Goal: Book appointment/travel/reservation

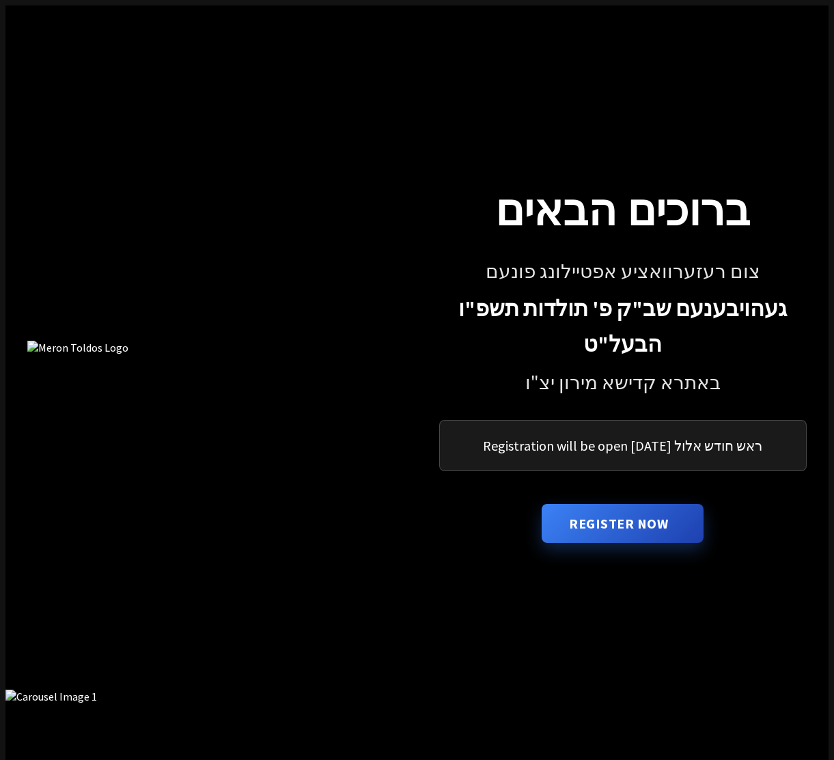
click at [605, 437] on p "Registration will be open [DATE] ראש חודש אלול" at bounding box center [623, 445] width 334 height 17
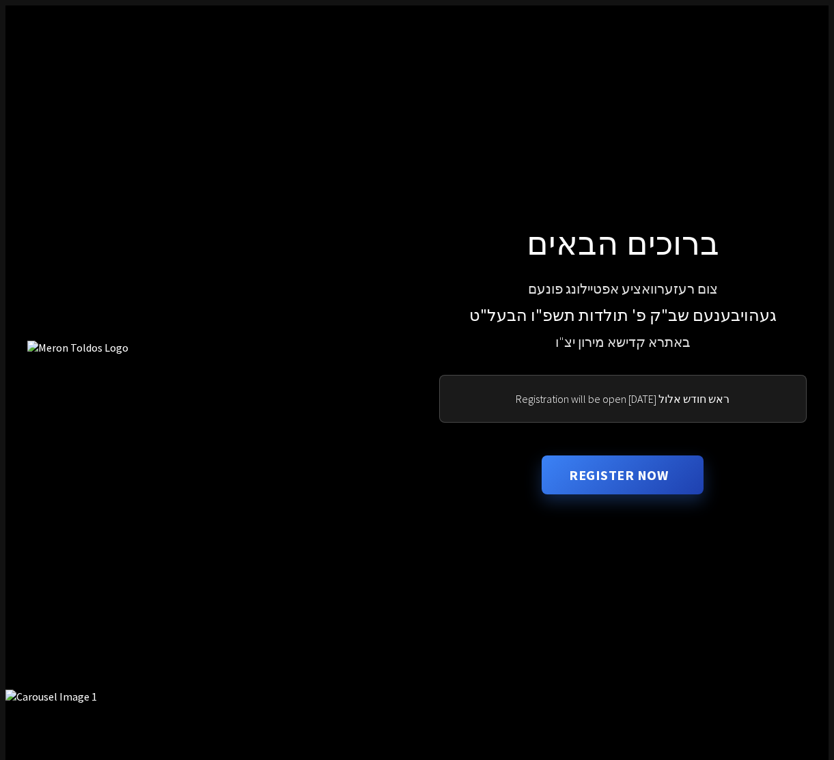
click at [620, 392] on p "Registration will be open [DATE] ראש חודש אלול" at bounding box center [623, 399] width 334 height 14
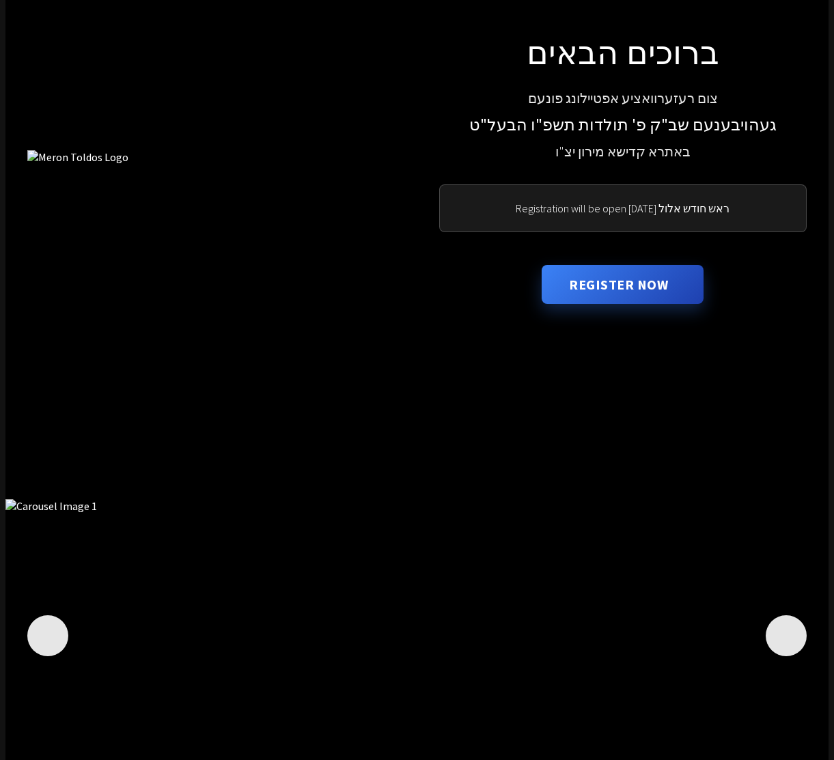
scroll to position [195, 0]
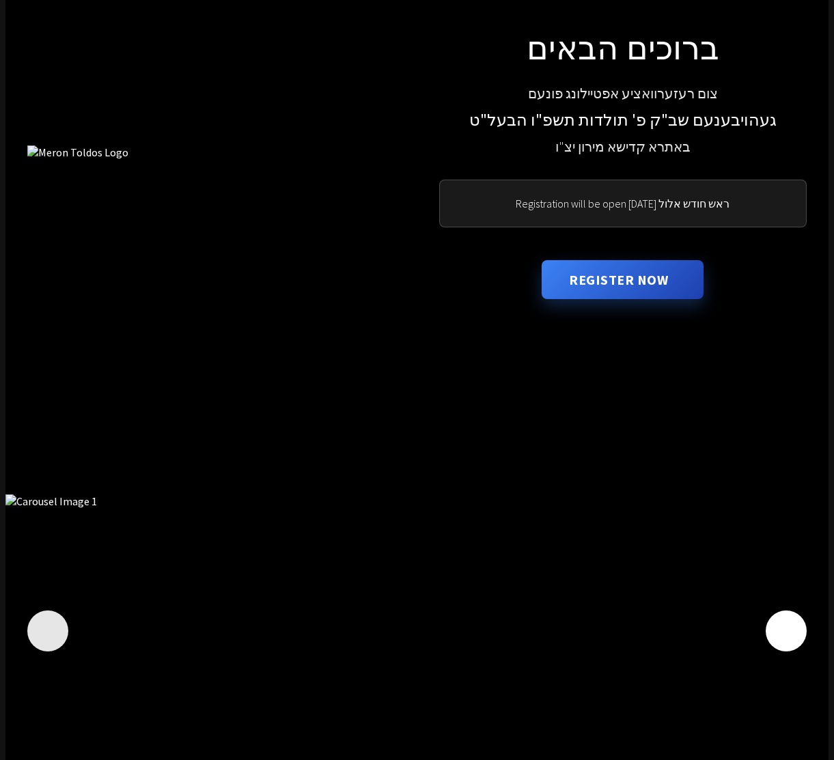
click at [786, 631] on icon "Next image" at bounding box center [786, 631] width 0 height 0
click at [48, 631] on icon "Previous image" at bounding box center [48, 631] width 0 height 0
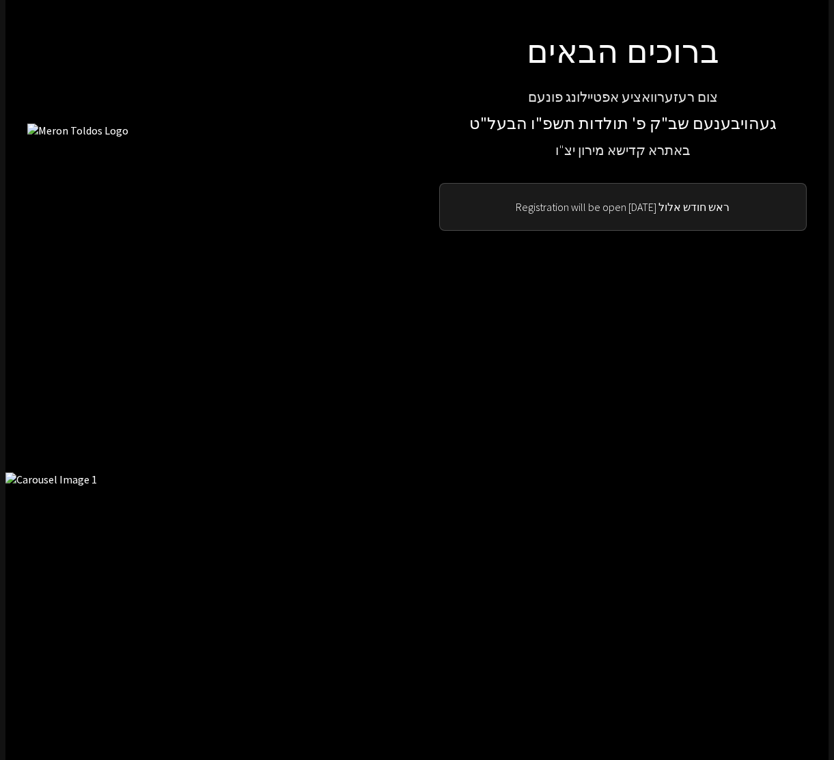
scroll to position [255, 0]
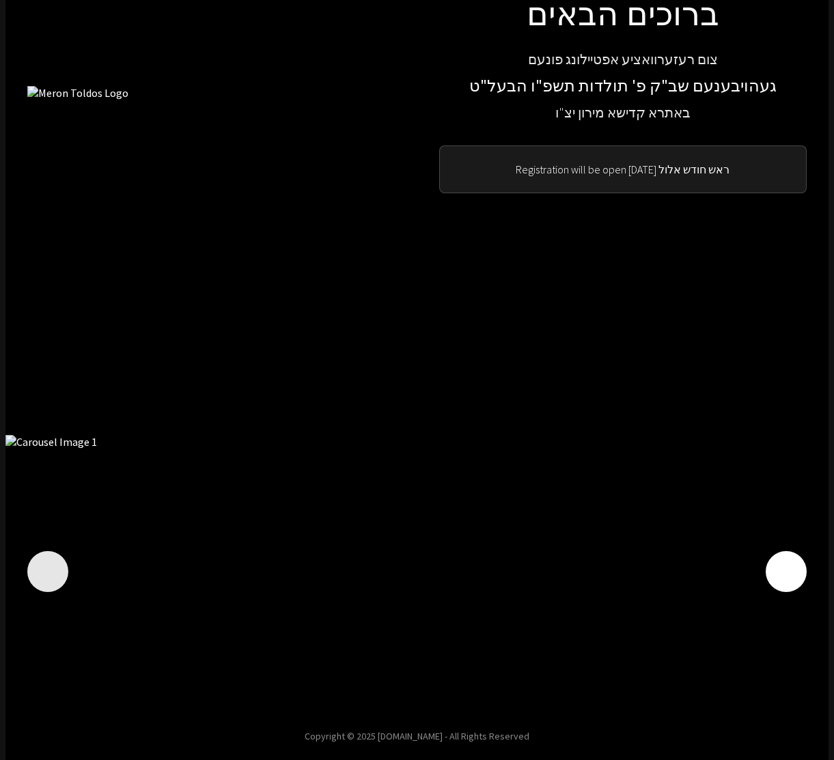
click at [786, 572] on icon "Next image" at bounding box center [786, 572] width 0 height 0
click at [48, 572] on icon "Previous image" at bounding box center [48, 572] width 0 height 0
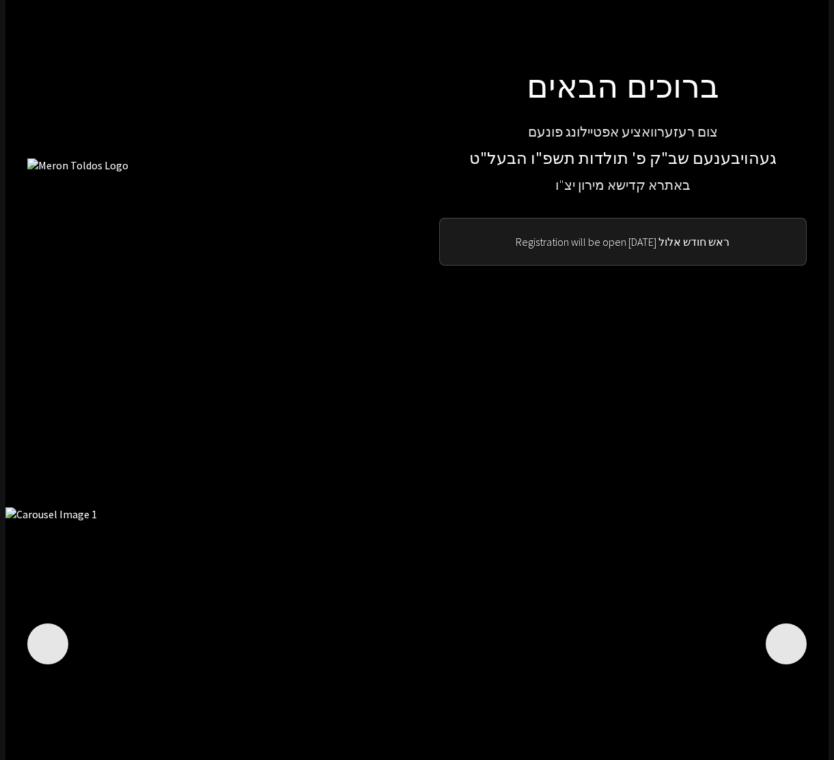
scroll to position [0, 0]
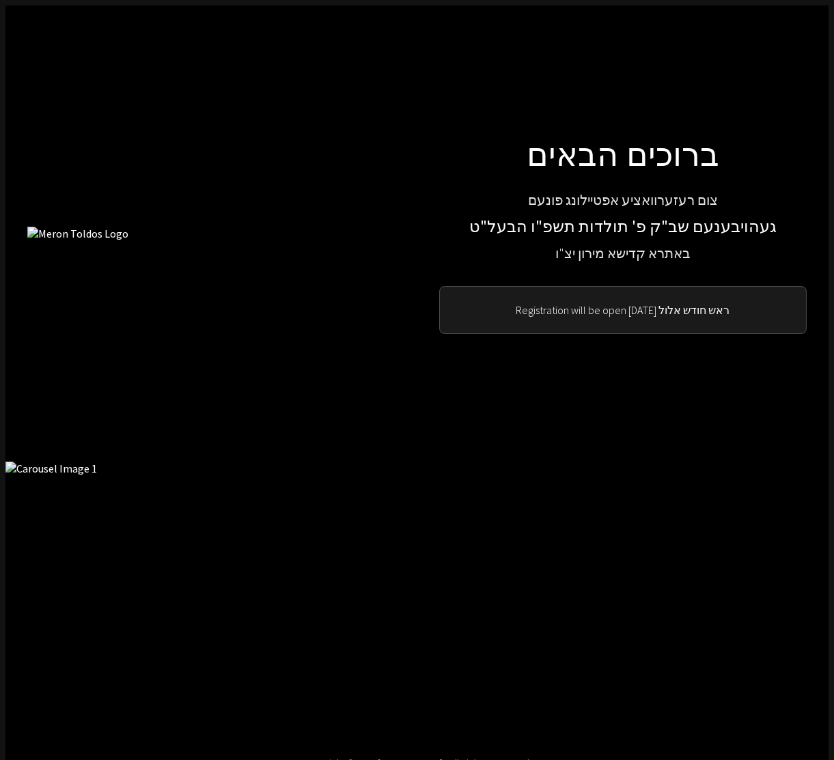
click at [685, 141] on h1 "ברוכים הבאים" at bounding box center [623, 153] width 368 height 40
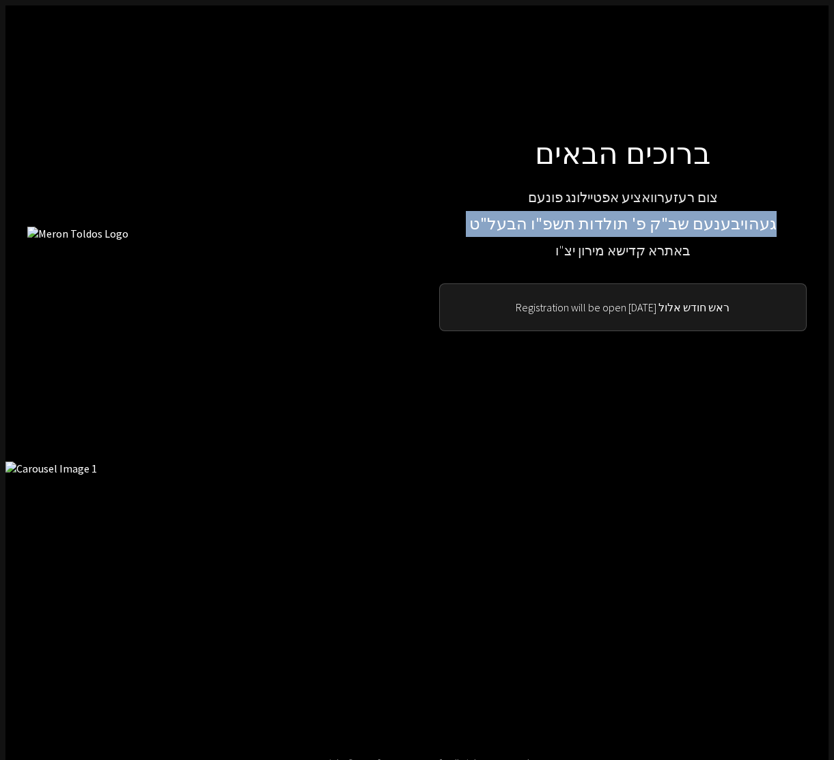
drag, startPoint x: 713, startPoint y: 233, endPoint x: 471, endPoint y: 176, distance: 247.7
click at [471, 187] on div "צום רעזערוואציע אפטיילונג פונעם געהויבענעם שב"ק פ' תולדות תשפ"ו הבעל"ט באתרא קד…" at bounding box center [623, 224] width 368 height 75
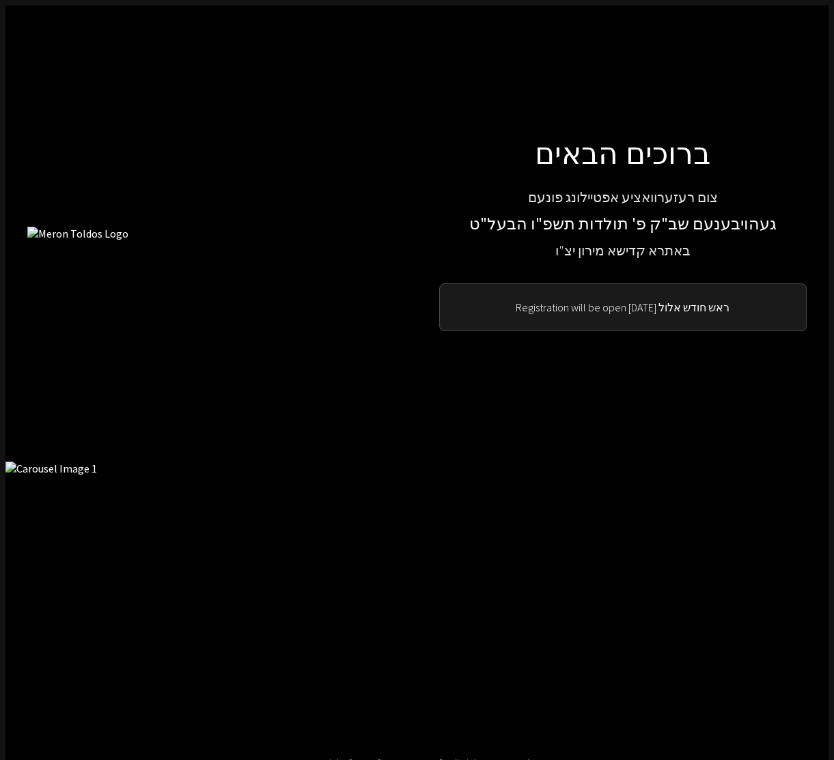
click at [592, 187] on p "צום רעזערוואציע אפטיילונג פונעם" at bounding box center [623, 198] width 368 height 22
click at [688, 303] on p "Registration will be open [DATE] ראש חודש אלול" at bounding box center [623, 310] width 334 height 14
click at [687, 303] on p "Registration will be open [DATE] ראש חודש אלול" at bounding box center [623, 310] width 334 height 14
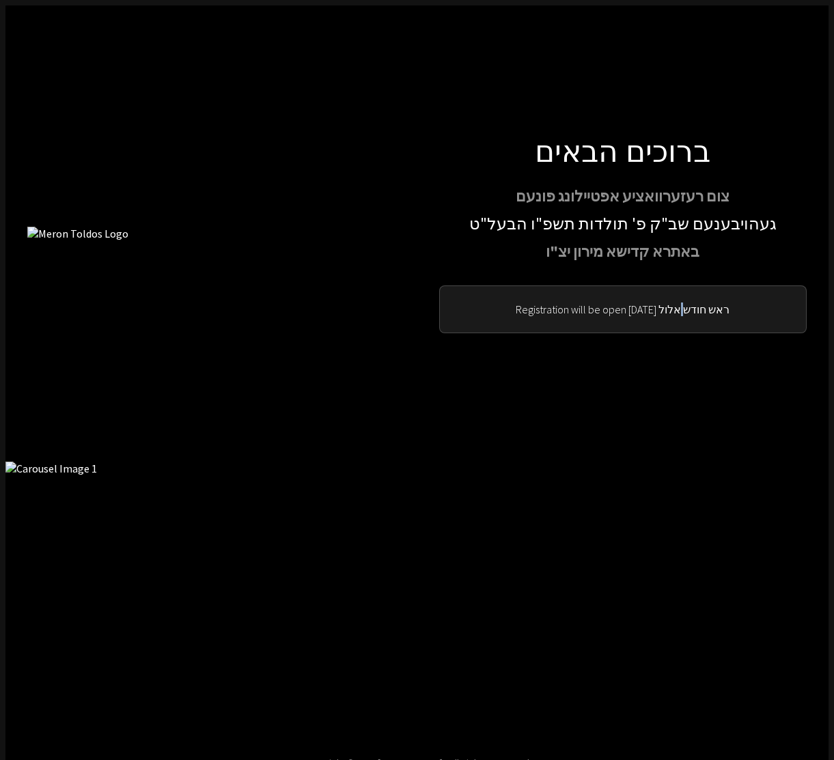
click at [687, 303] on p "Registration will be open [DATE] ראש חודש אלול" at bounding box center [623, 310] width 334 height 14
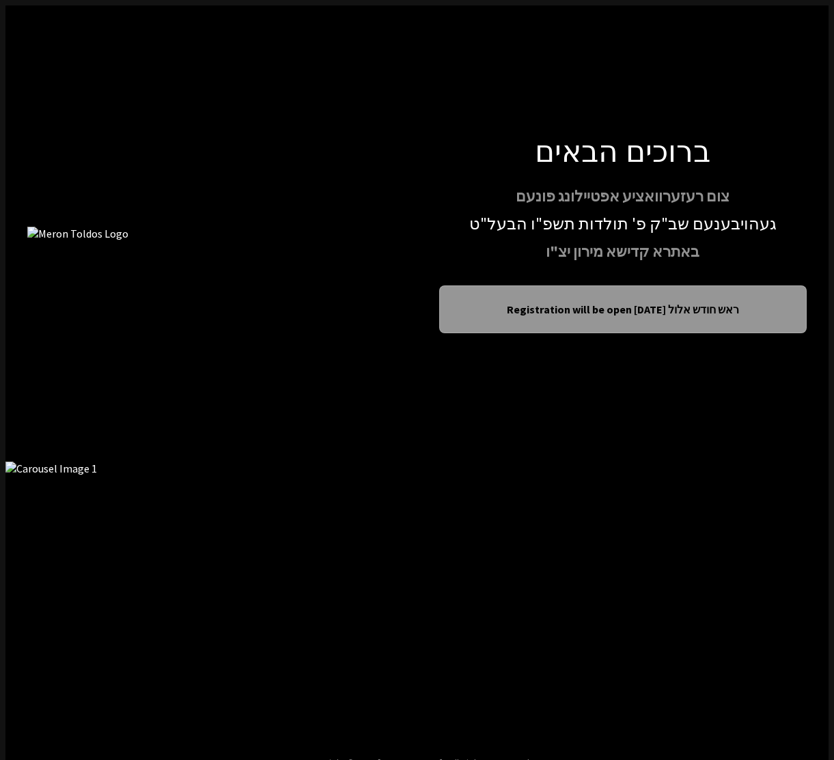
click at [641, 240] on p "באתרא קדישא מירון יצ"ו" at bounding box center [623, 252] width 368 height 24
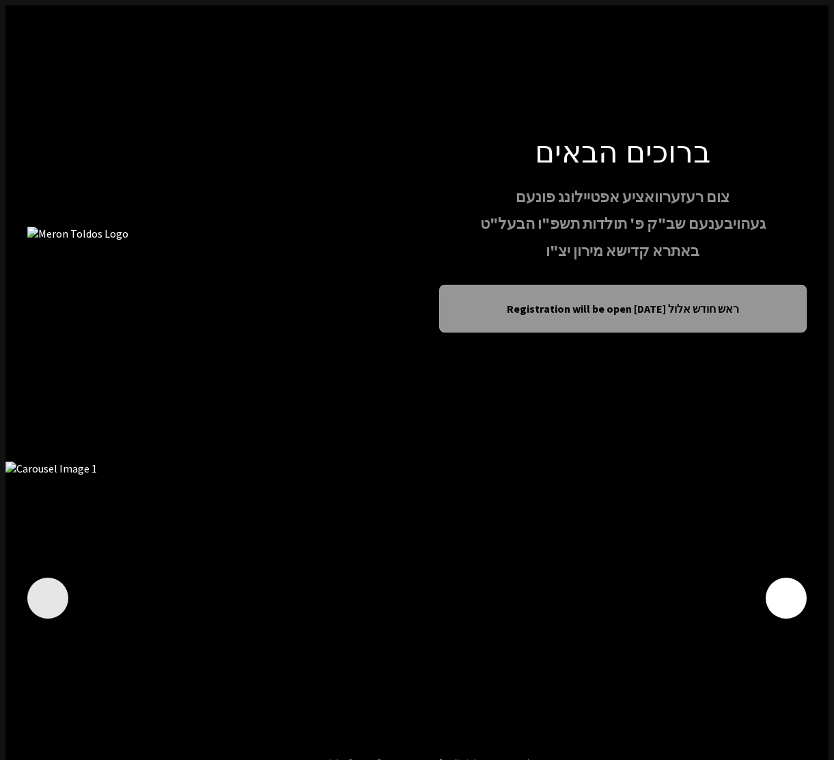
click at [786, 598] on icon "Next image" at bounding box center [786, 598] width 0 height 0
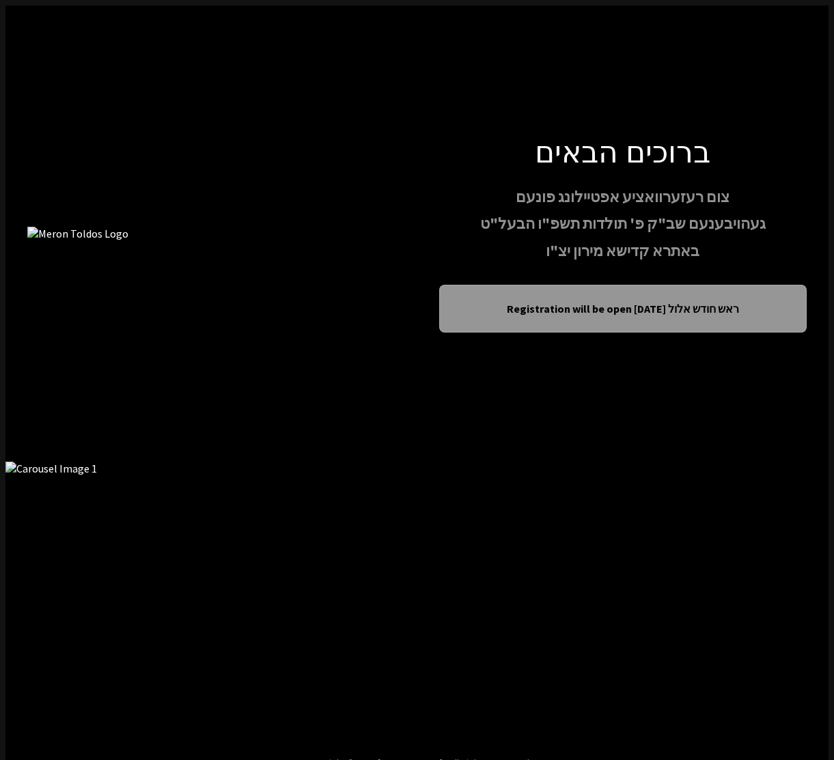
click at [796, 598] on icon "Next image" at bounding box center [796, 598] width 0 height 0
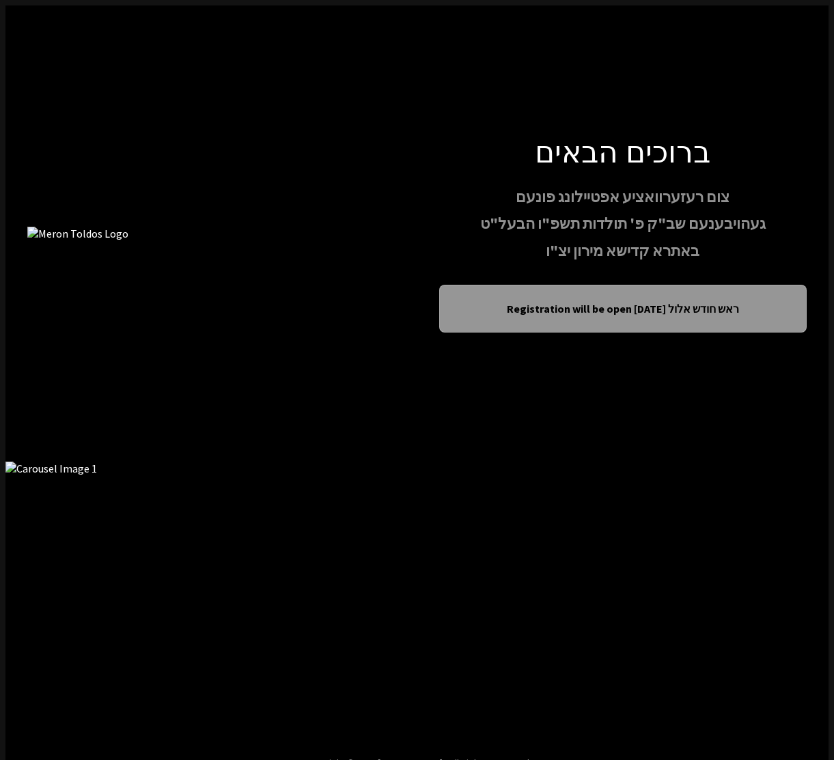
click at [796, 598] on icon "Next image" at bounding box center [796, 598] width 0 height 0
click at [800, 606] on button "Next image" at bounding box center [796, 599] width 22 height 22
click at [796, 598] on icon "Next image" at bounding box center [796, 598] width 0 height 0
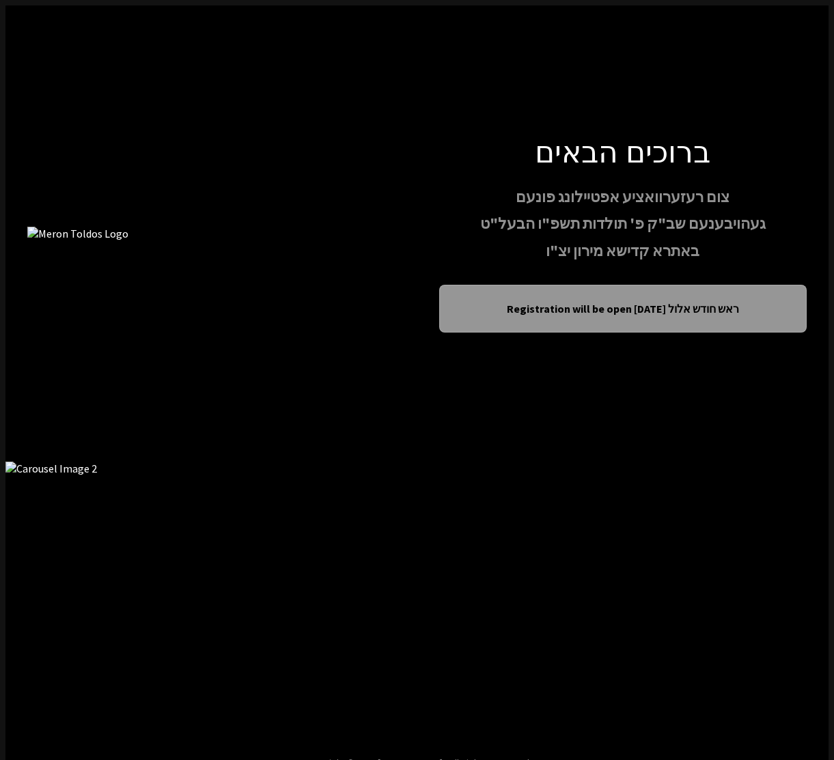
click at [796, 598] on icon "Next image" at bounding box center [796, 598] width 0 height 0
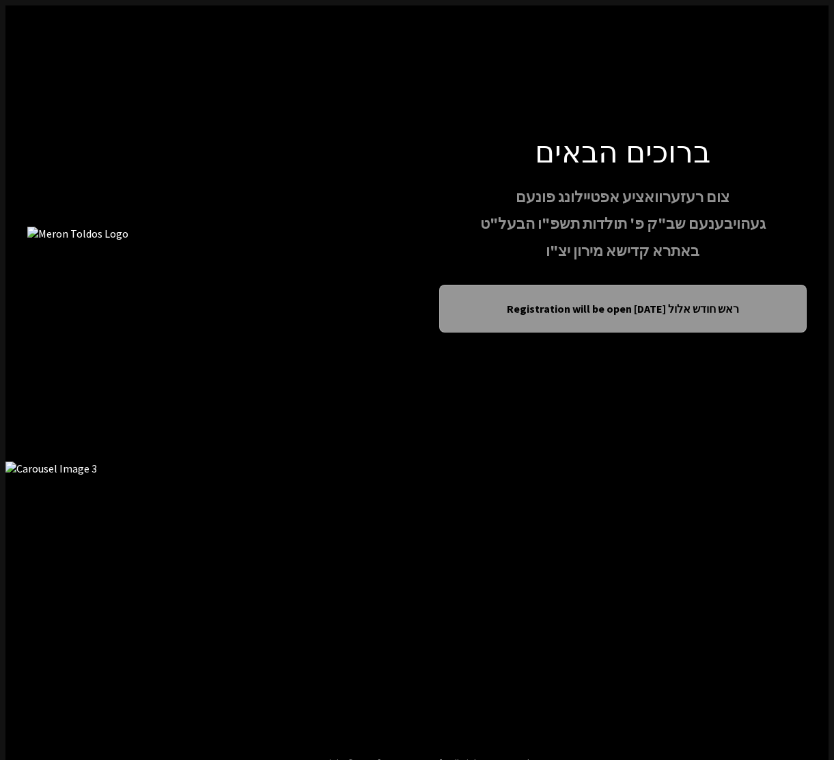
click at [796, 598] on icon "Next image" at bounding box center [796, 598] width 0 height 0
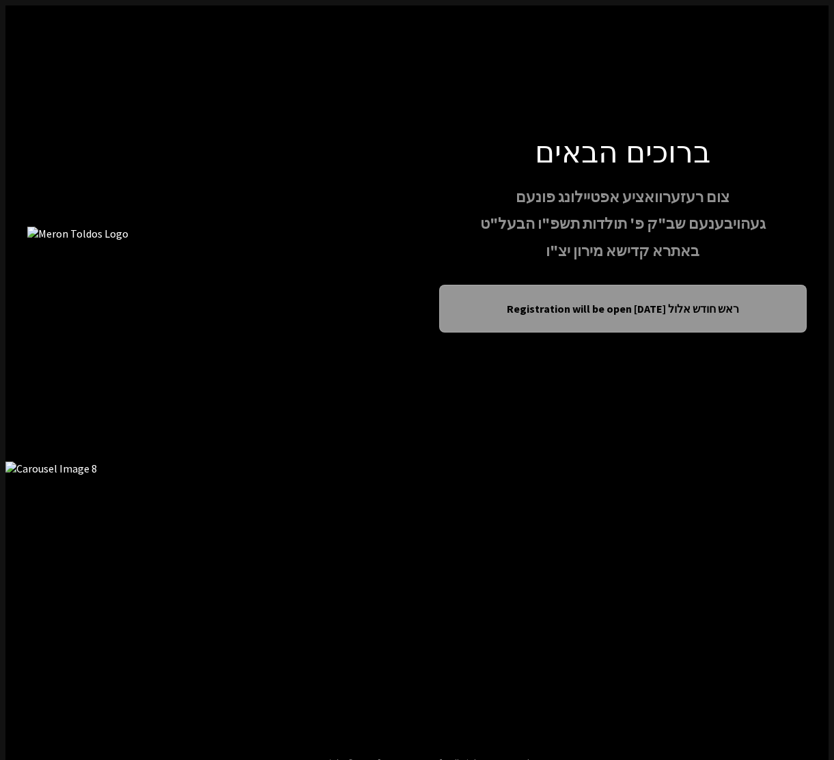
click at [796, 598] on icon "Next image" at bounding box center [796, 598] width 0 height 0
click at [38, 598] on icon "Previous image" at bounding box center [38, 598] width 0 height 0
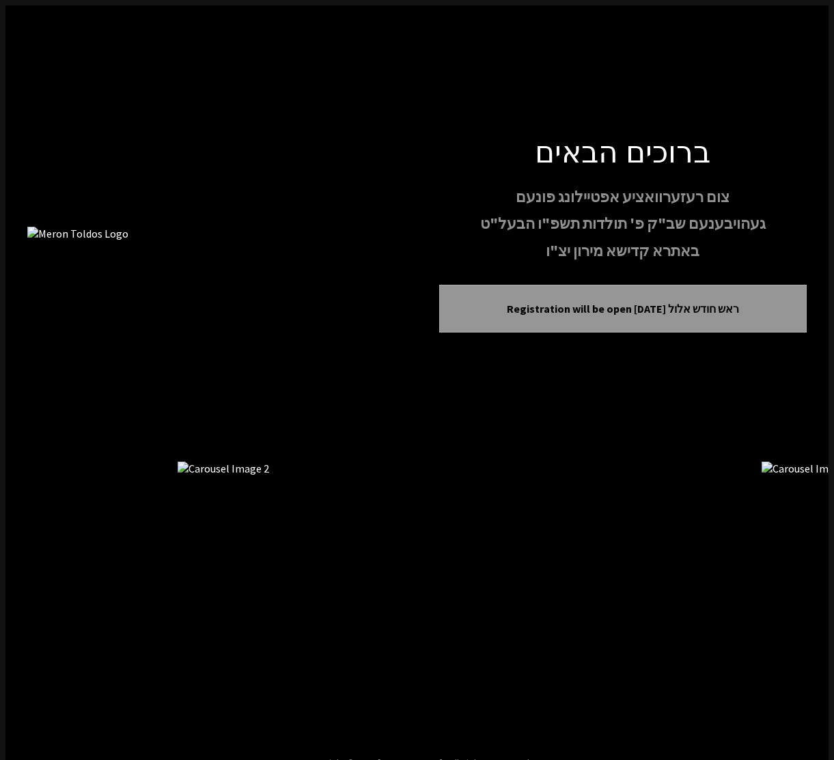
click at [38, 598] on icon "Previous image" at bounding box center [38, 598] width 0 height 0
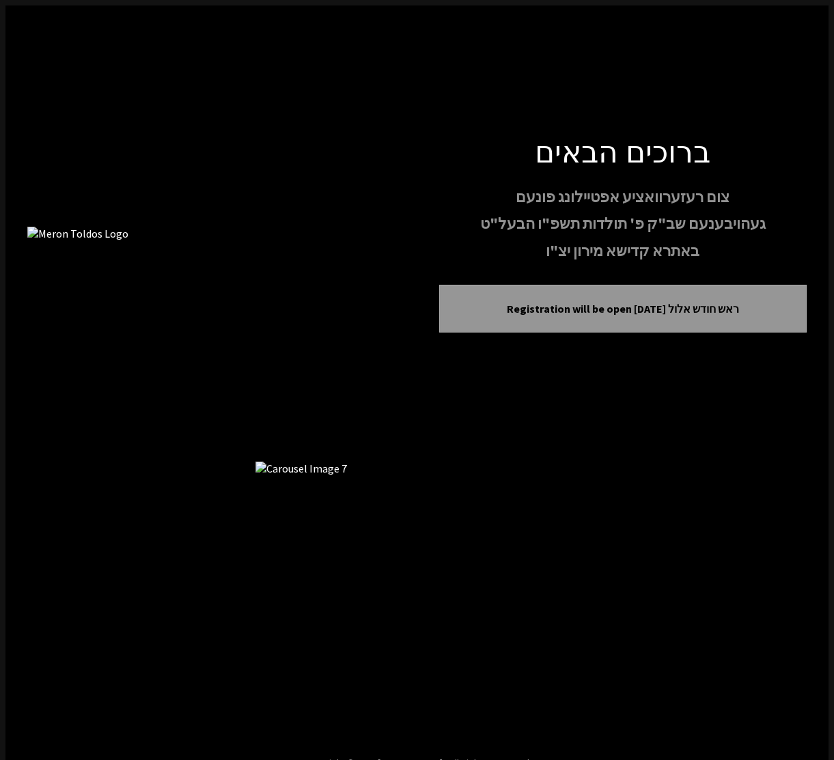
click at [38, 598] on icon "Previous image" at bounding box center [38, 598] width 0 height 0
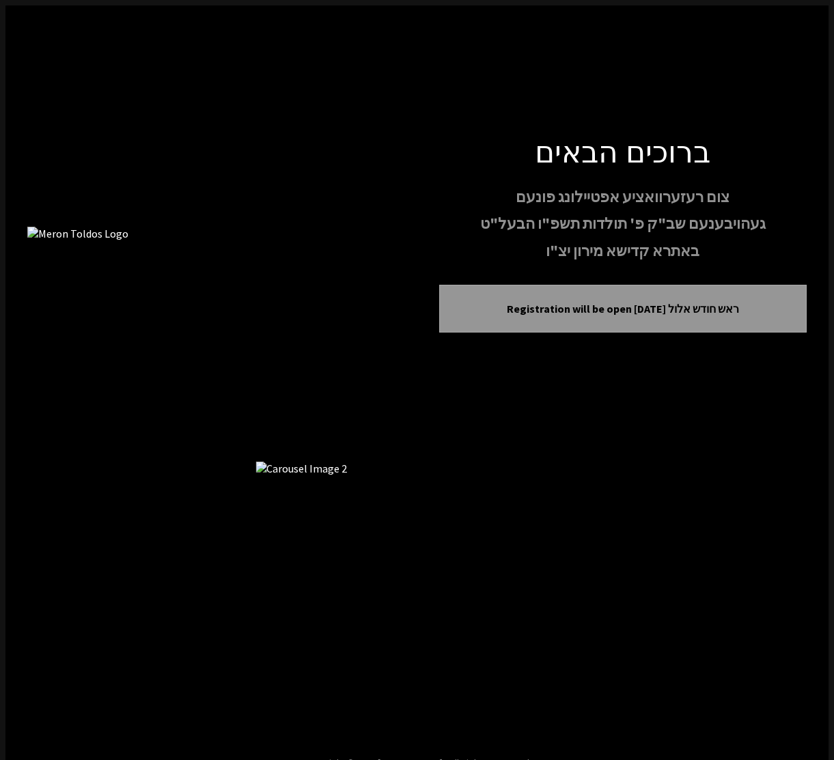
click at [38, 598] on icon "Previous image" at bounding box center [38, 598] width 0 height 0
click at [796, 598] on icon "Next image" at bounding box center [796, 598] width 0 height 0
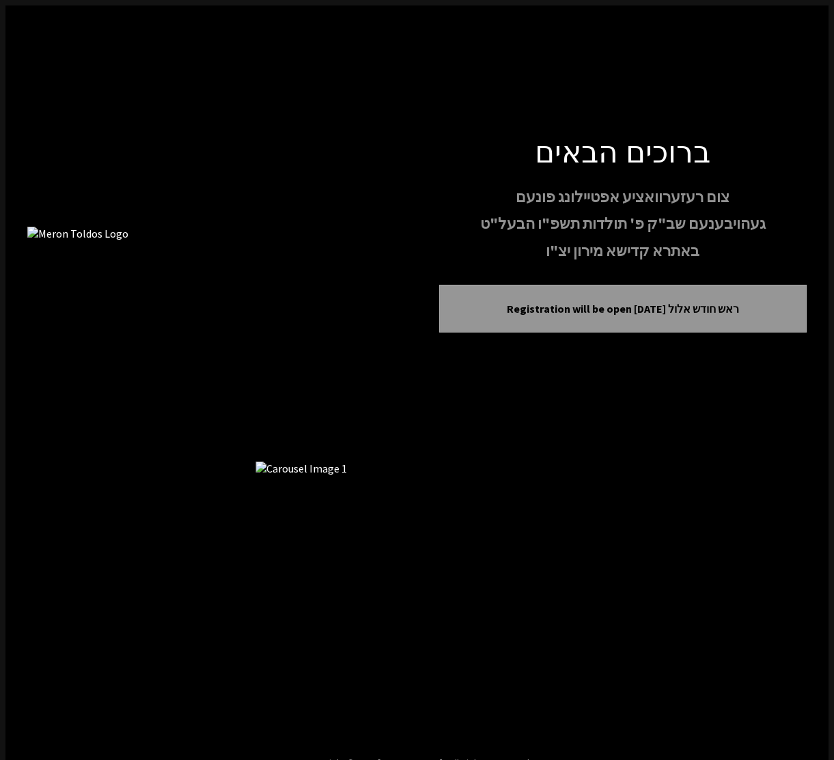
click at [796, 598] on icon "Next image" at bounding box center [796, 598] width 0 height 0
click at [38, 598] on icon "Previous image" at bounding box center [38, 598] width 0 height 0
click at [791, 598] on button "Next image" at bounding box center [796, 599] width 22 height 22
click at [796, 598] on icon "Next image" at bounding box center [796, 598] width 0 height 0
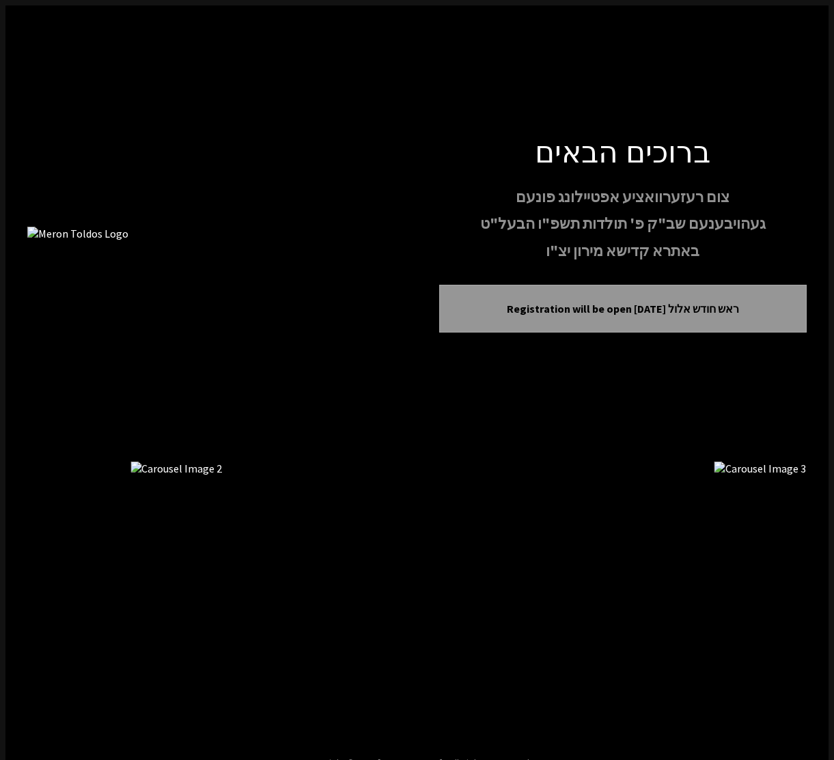
click at [796, 598] on icon "Next image" at bounding box center [796, 598] width 0 height 0
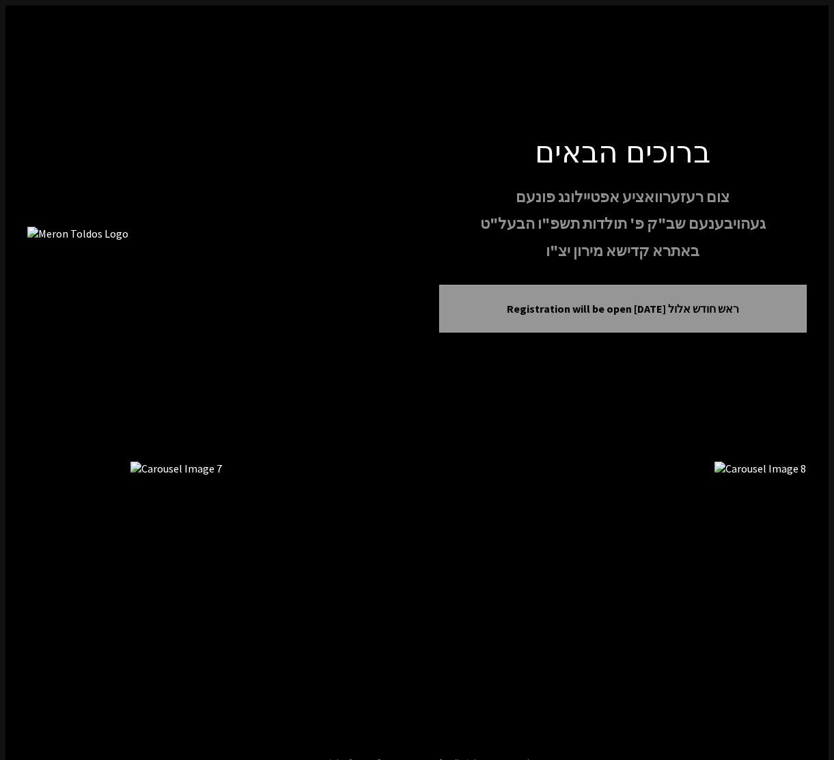
click at [796, 598] on icon "Next image" at bounding box center [796, 598] width 0 height 0
click at [795, 598] on button "Next image" at bounding box center [796, 599] width 22 height 22
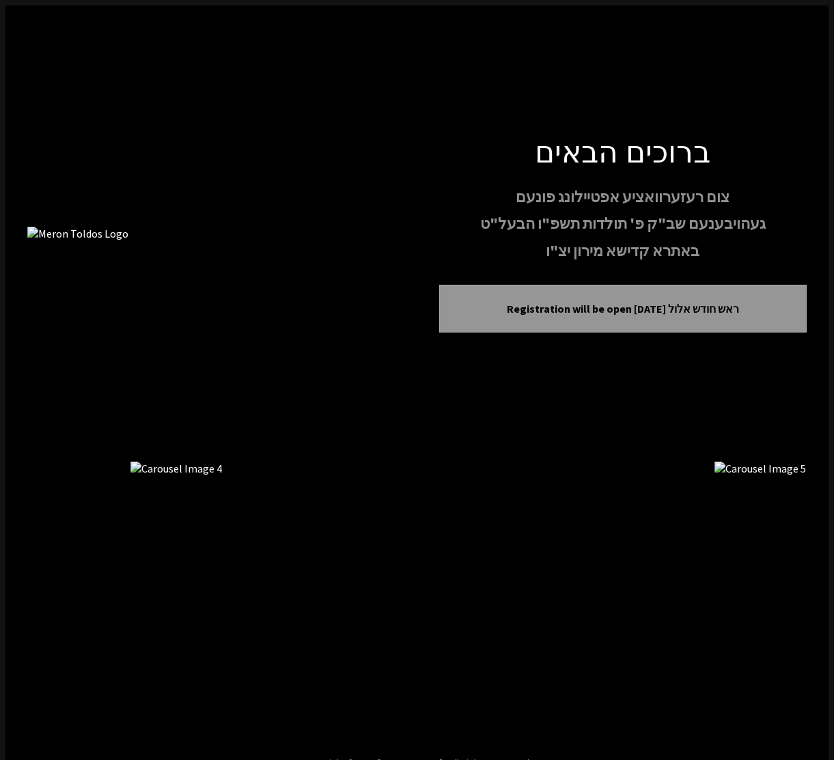
click at [795, 598] on button "Next image" at bounding box center [796, 599] width 22 height 22
click at [795, 599] on button "Next image" at bounding box center [796, 599] width 22 height 22
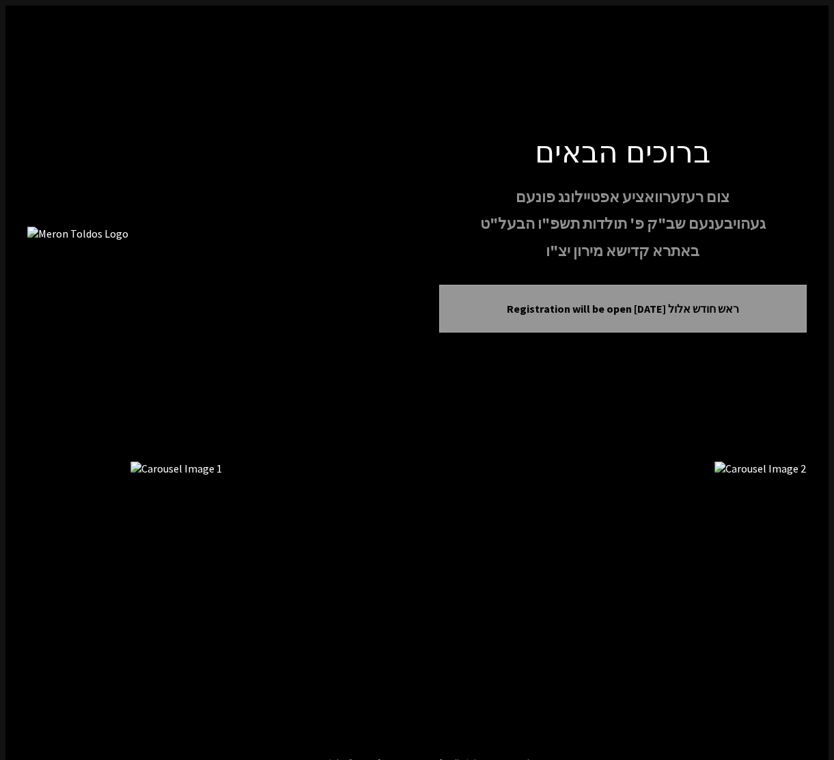
click at [795, 599] on button "Next image" at bounding box center [796, 599] width 22 height 22
click at [117, 227] on img at bounding box center [211, 234] width 368 height 14
click at [38, 598] on icon "Previous image" at bounding box center [38, 598] width 0 height 0
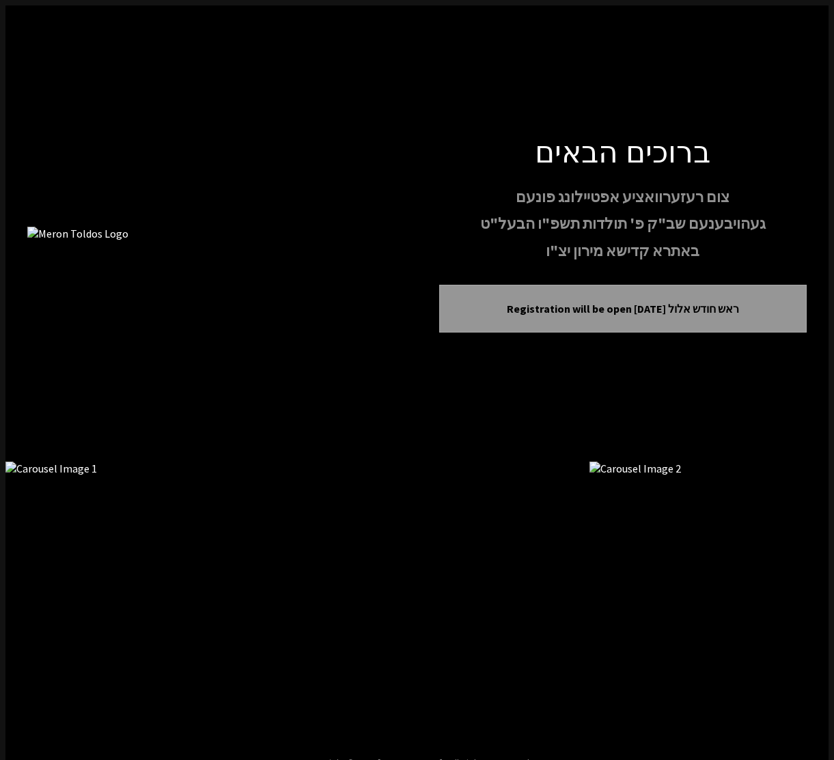
click at [38, 598] on icon "Previous image" at bounding box center [38, 598] width 0 height 0
click at [796, 598] on icon "Next image" at bounding box center [796, 598] width 0 height 0
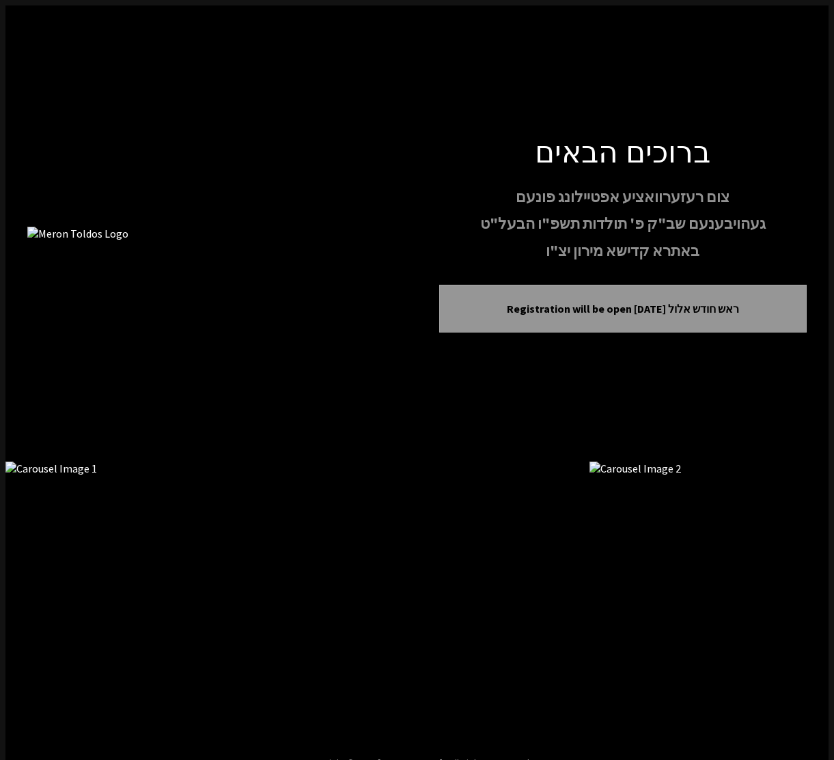
click at [796, 598] on icon "Next image" at bounding box center [796, 598] width 0 height 0
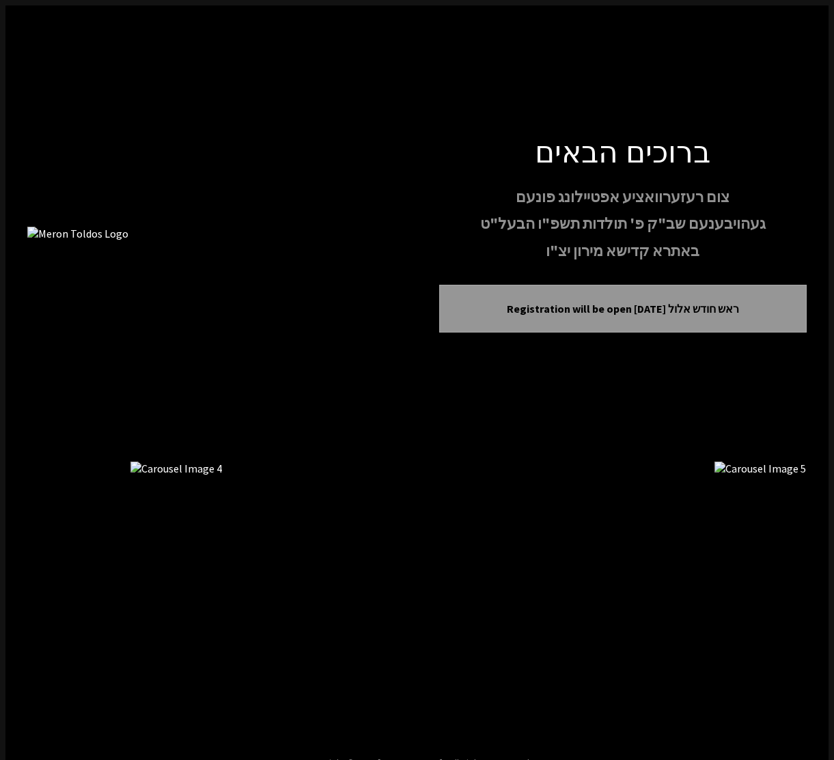
click at [796, 598] on icon "Next image" at bounding box center [796, 598] width 0 height 0
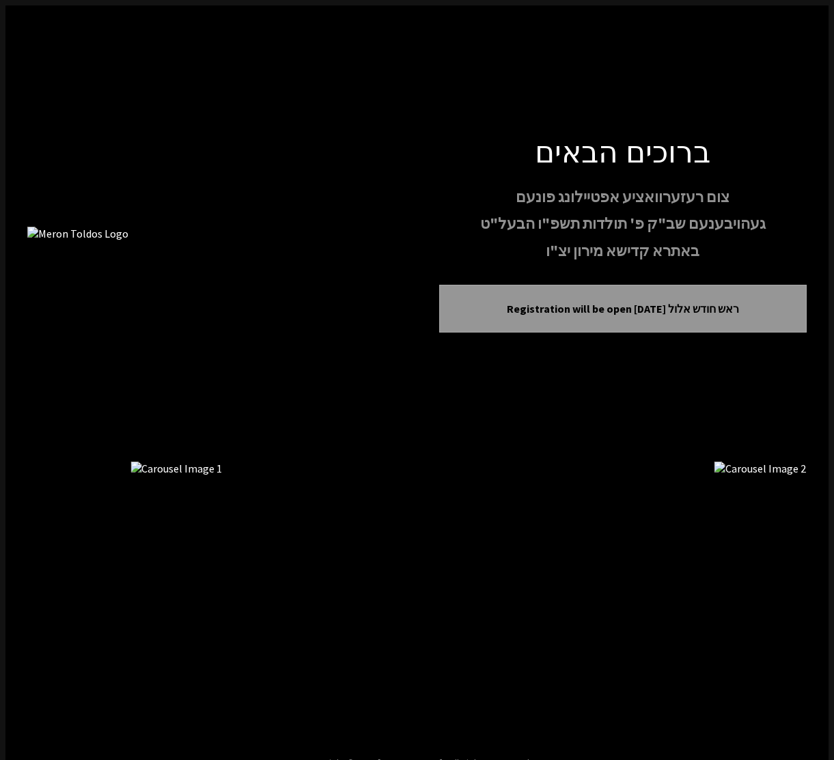
click at [796, 598] on icon "Next image" at bounding box center [796, 598] width 0 height 0
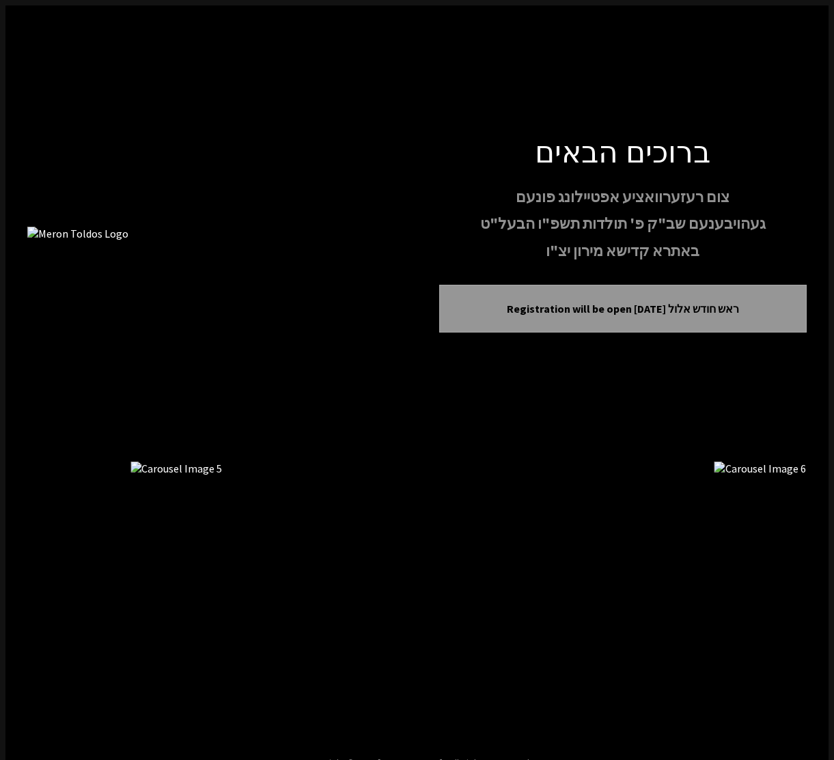
click at [796, 598] on icon "Next image" at bounding box center [796, 598] width 0 height 0
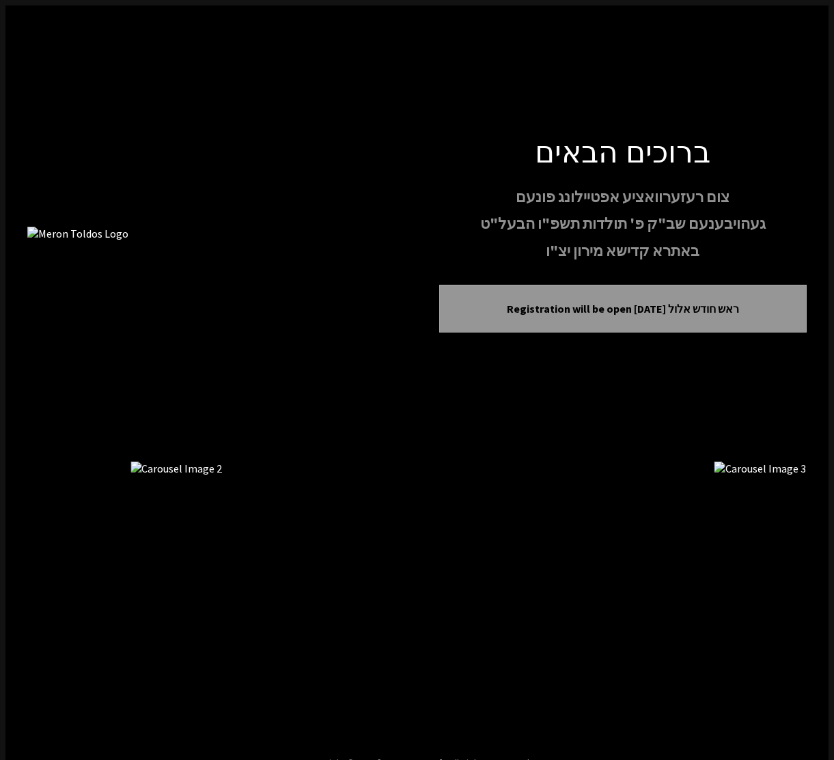
click at [38, 598] on icon "Previous image" at bounding box center [38, 598] width 0 height 0
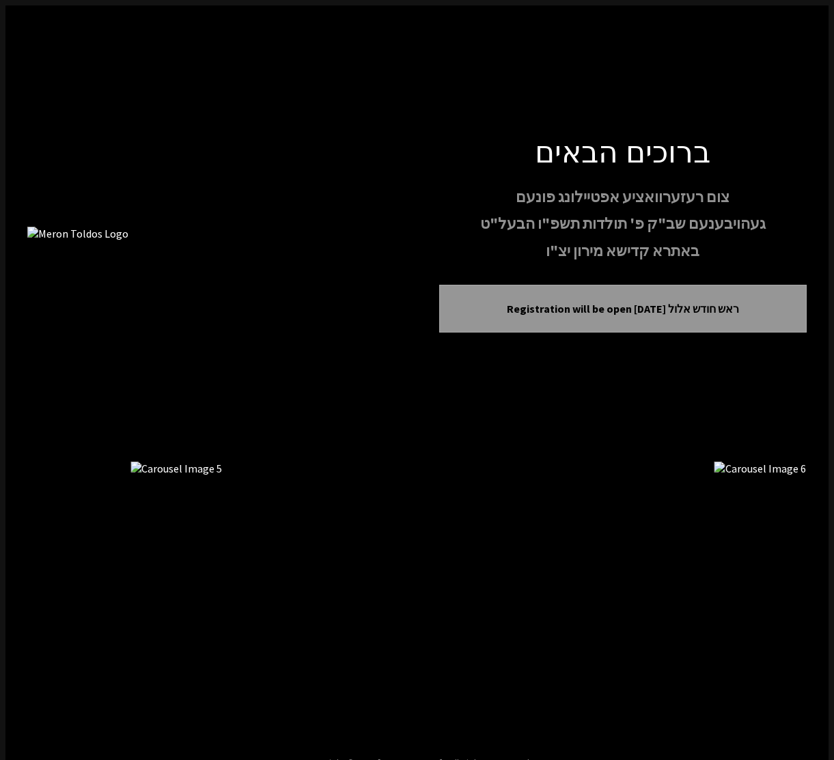
click at [38, 598] on icon "Previous image" at bounding box center [38, 598] width 0 height 0
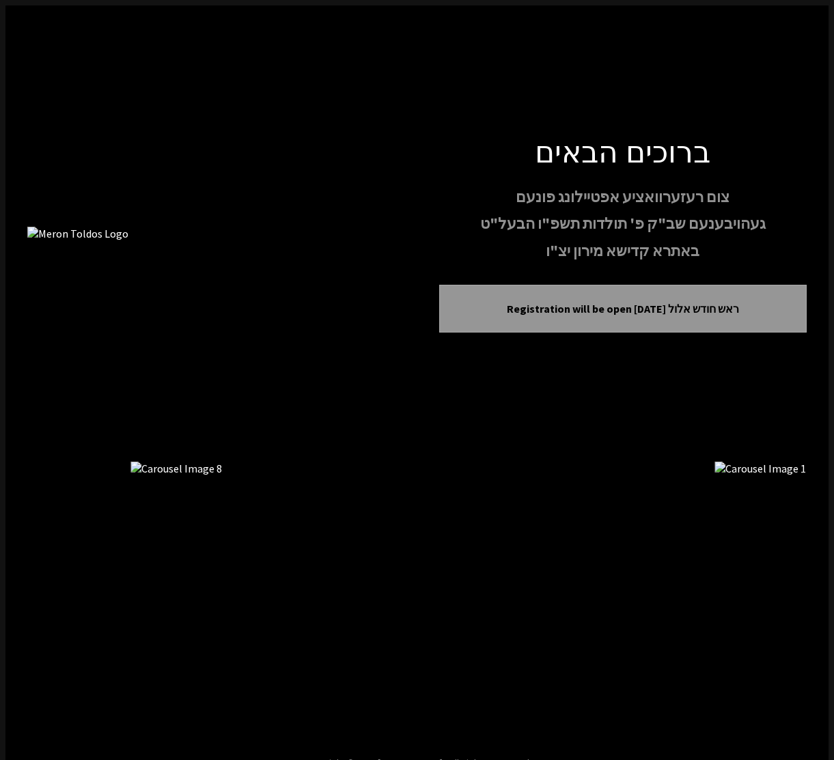
click at [38, 598] on icon "Previous image" at bounding box center [38, 598] width 0 height 0
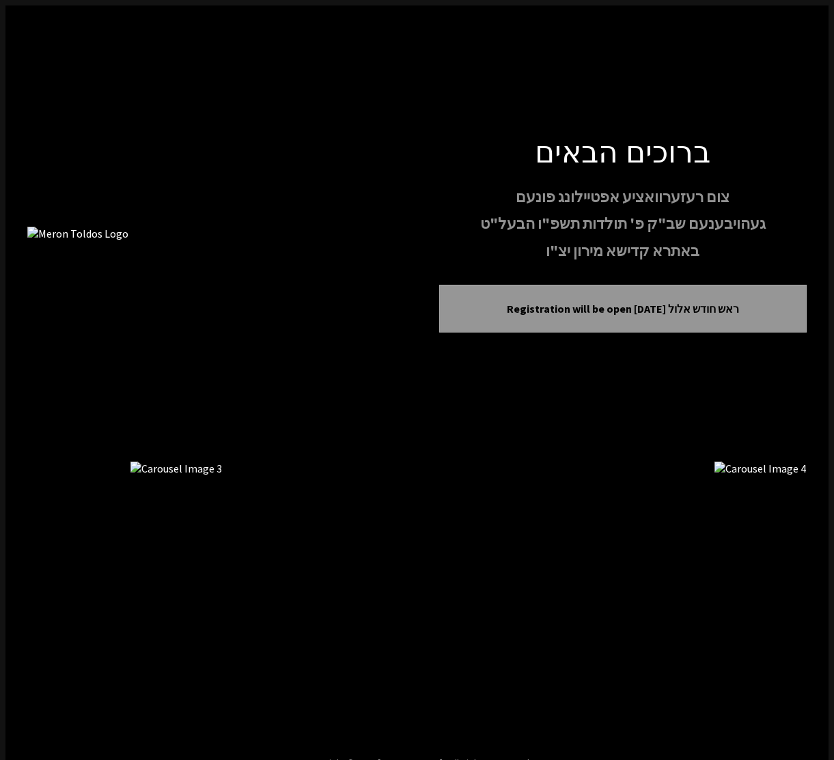
click at [38, 598] on icon "Previous image" at bounding box center [38, 598] width 0 height 0
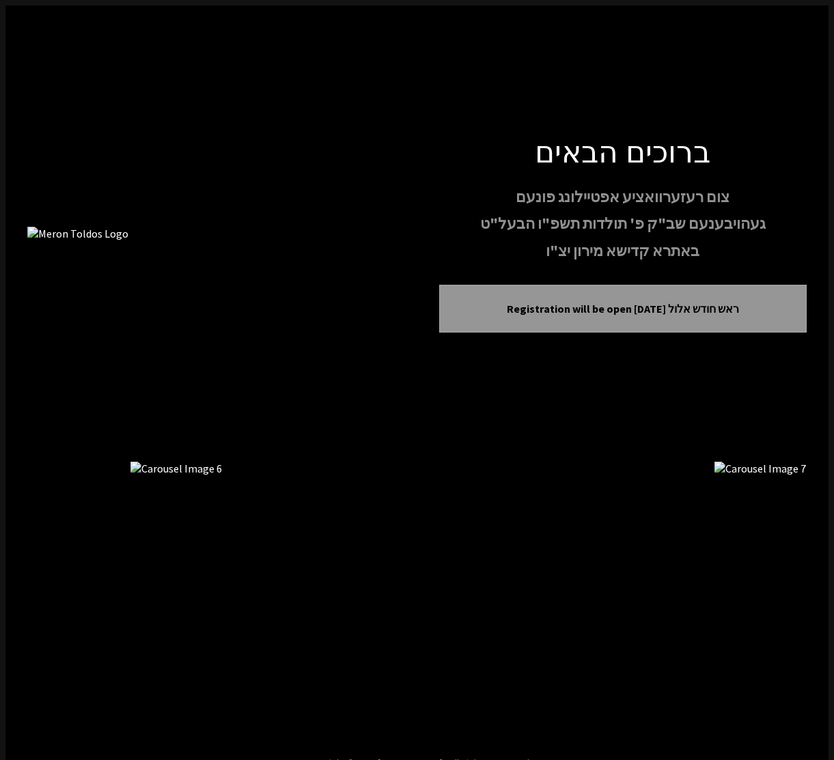
click at [38, 598] on icon "Previous image" at bounding box center [38, 598] width 0 height 0
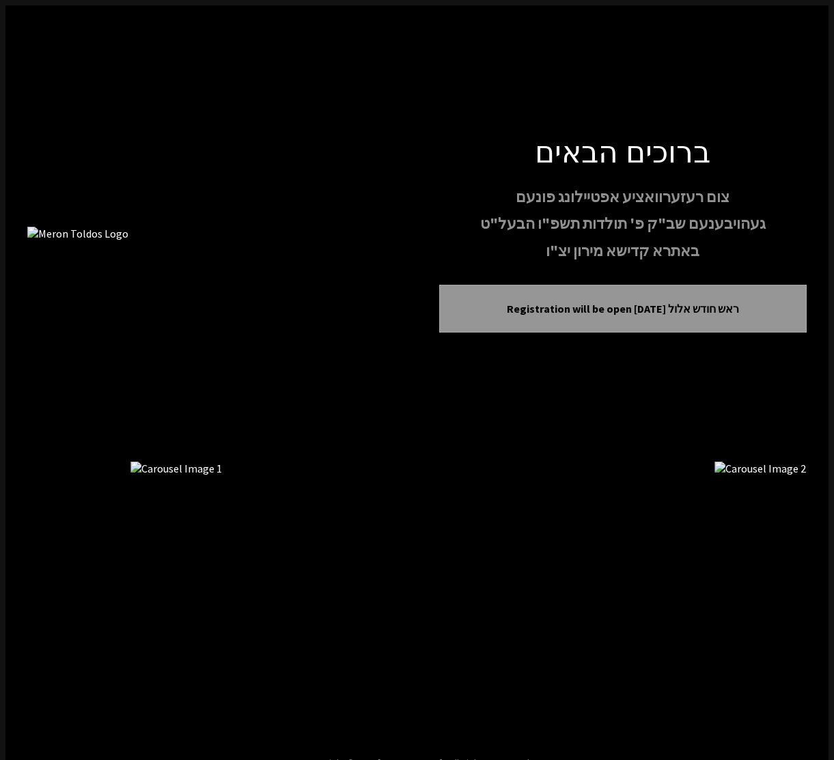
click at [38, 598] on icon "Previous image" at bounding box center [38, 598] width 0 height 0
click at [796, 598] on icon "Next image" at bounding box center [796, 598] width 0 height 0
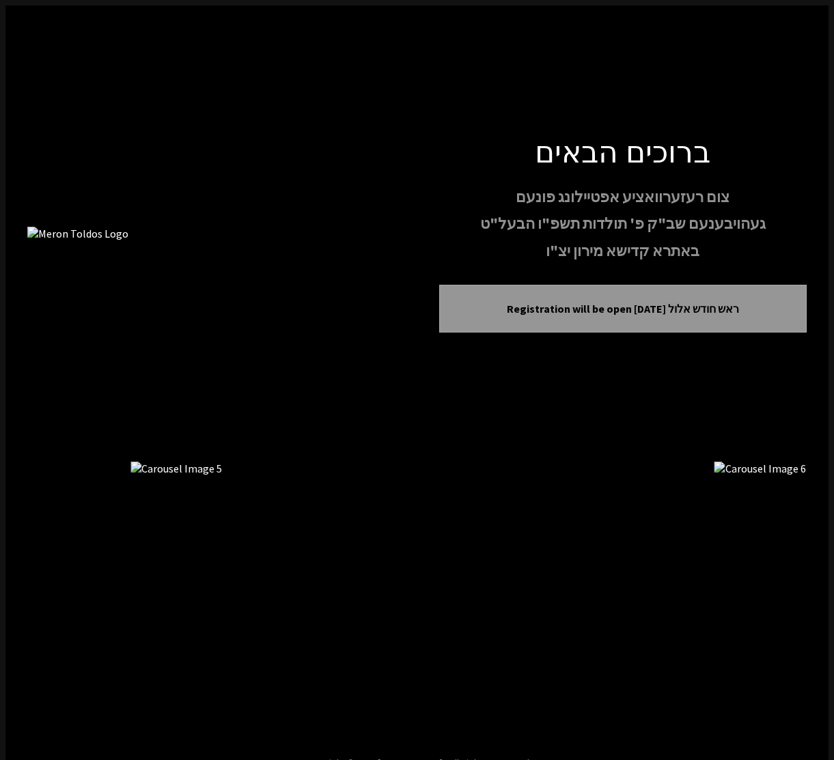
click at [796, 598] on icon "Next image" at bounding box center [796, 598] width 0 height 0
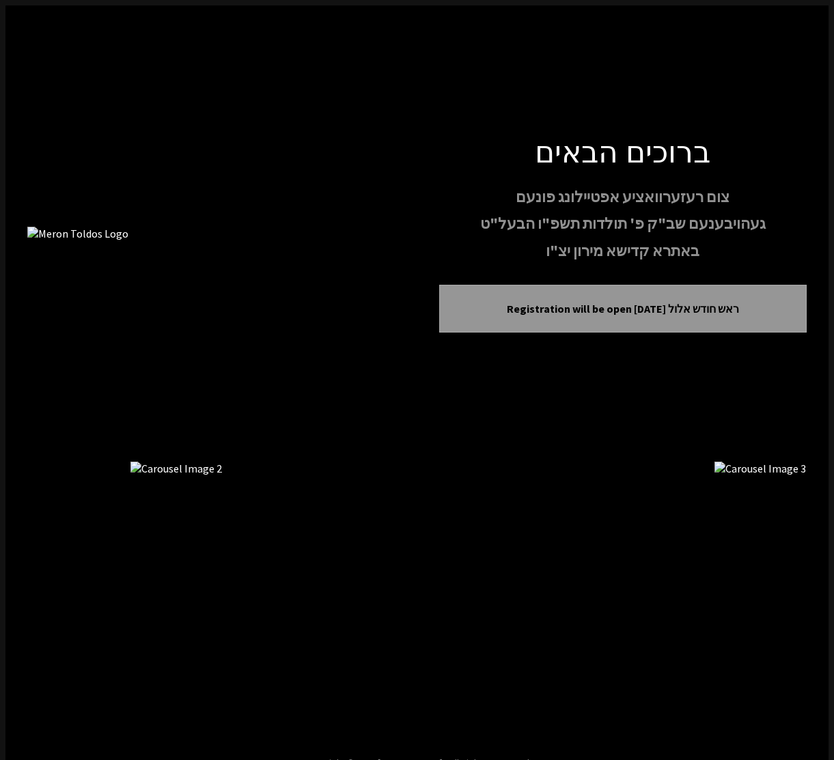
click at [796, 598] on icon "Next image" at bounding box center [796, 598] width 0 height 0
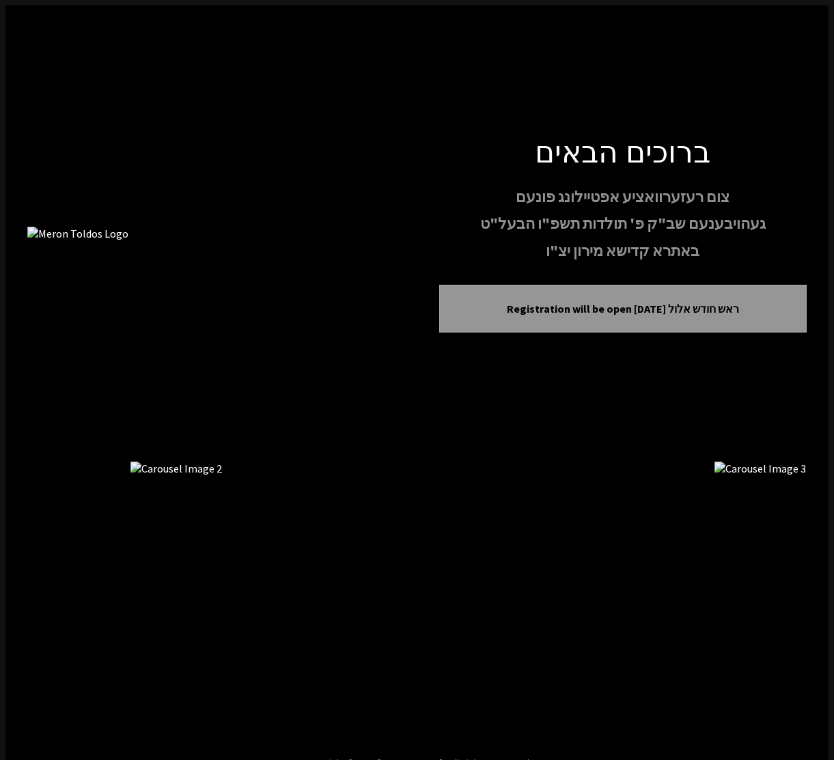
click at [796, 598] on icon "Next image" at bounding box center [796, 598] width 0 height 0
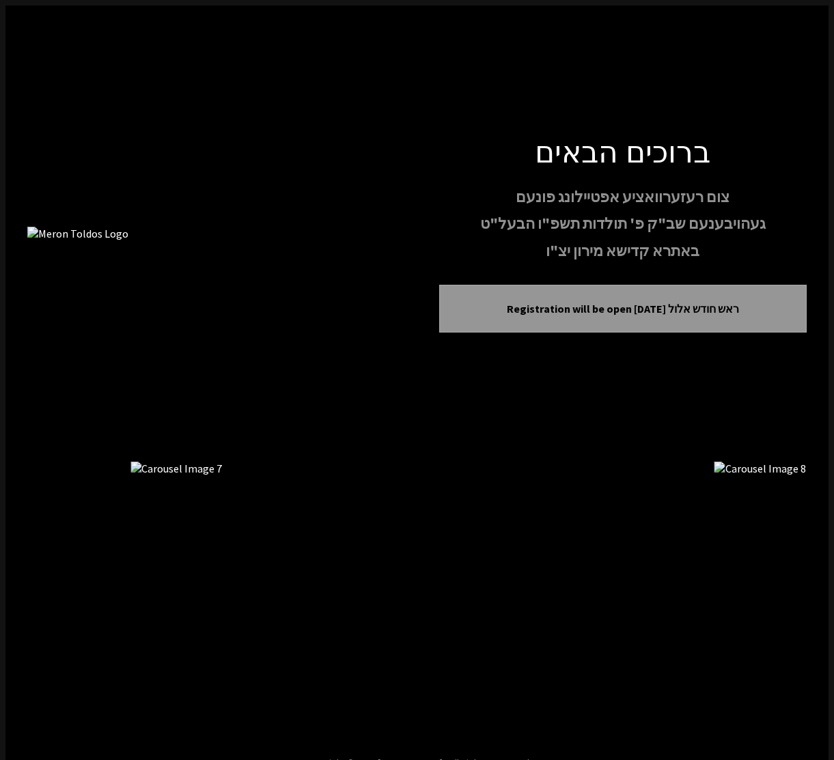
click at [796, 598] on icon "Next image" at bounding box center [796, 598] width 0 height 0
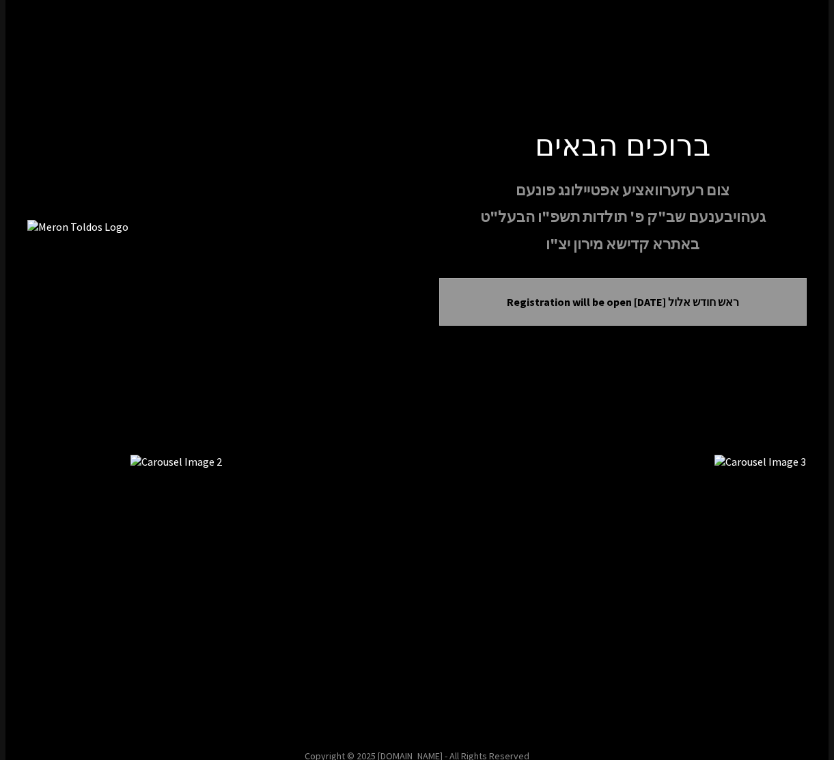
scroll to position [27, 0]
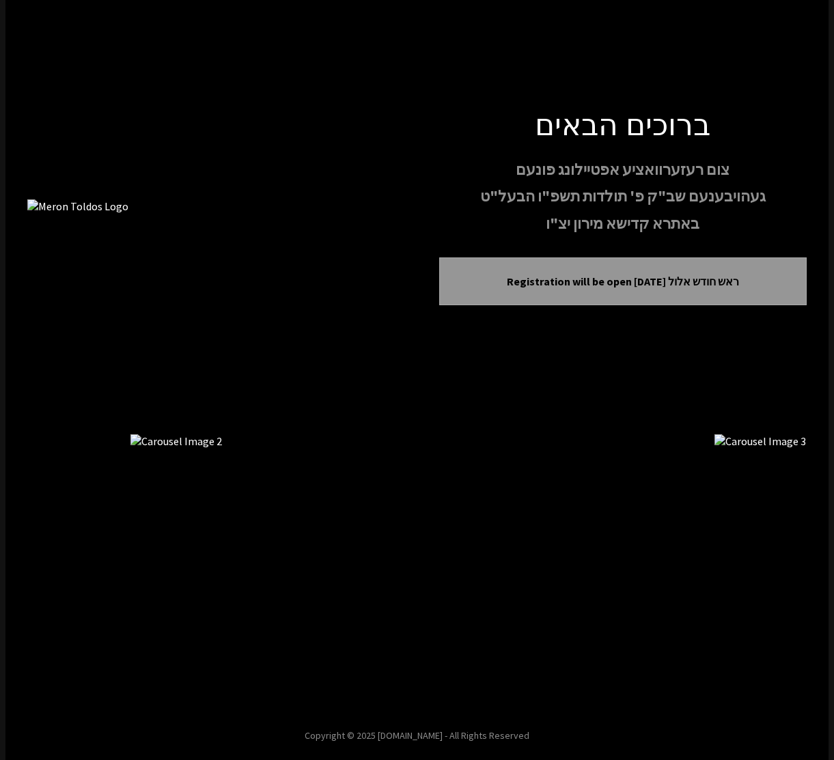
click at [796, 571] on icon "Next image" at bounding box center [796, 571] width 0 height 0
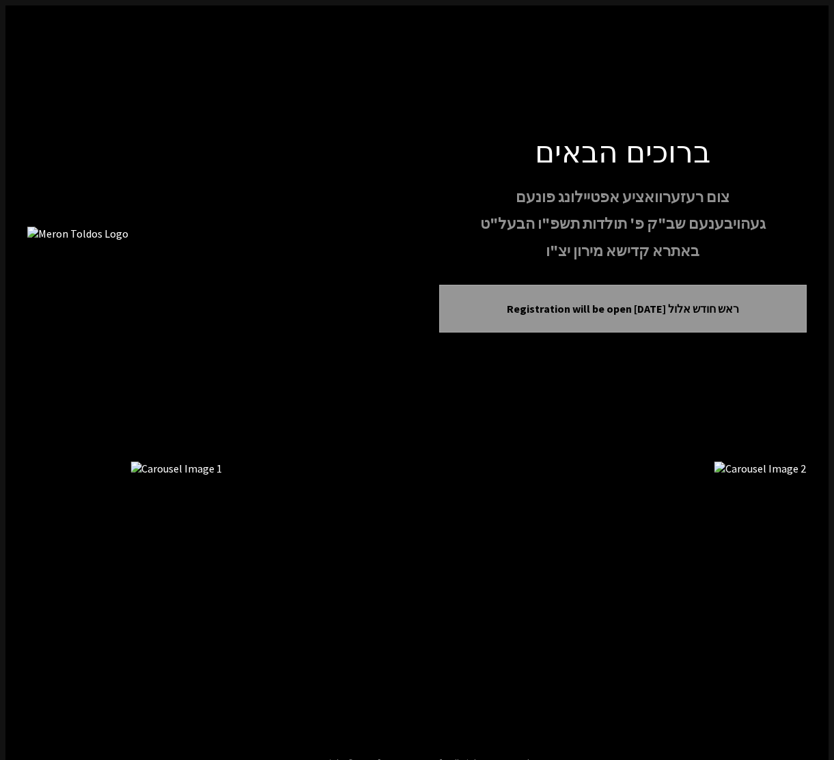
scroll to position [27, 0]
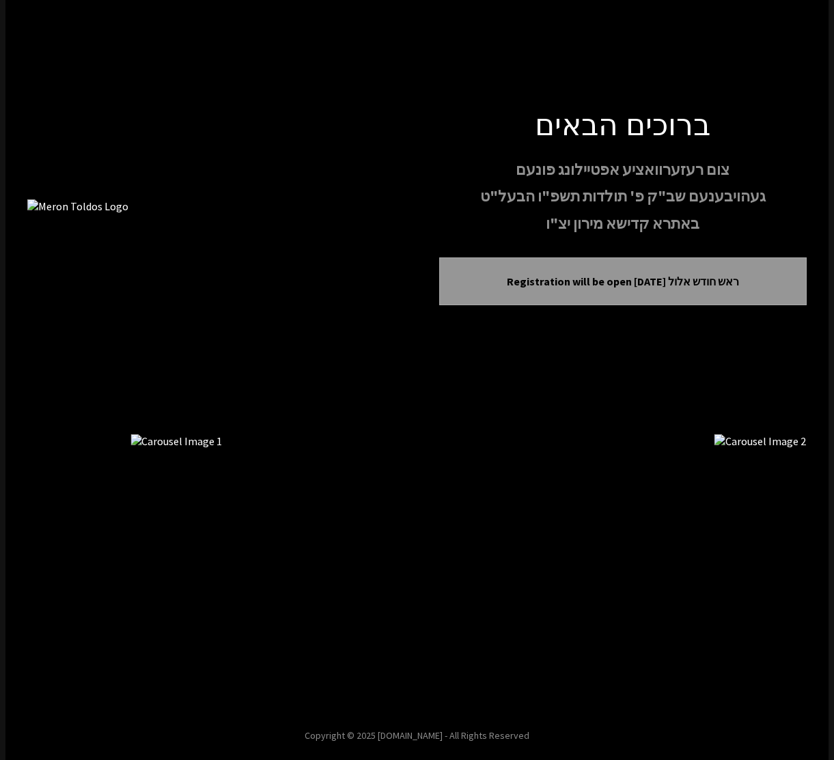
click at [38, 571] on icon "Previous image" at bounding box center [38, 571] width 0 height 0
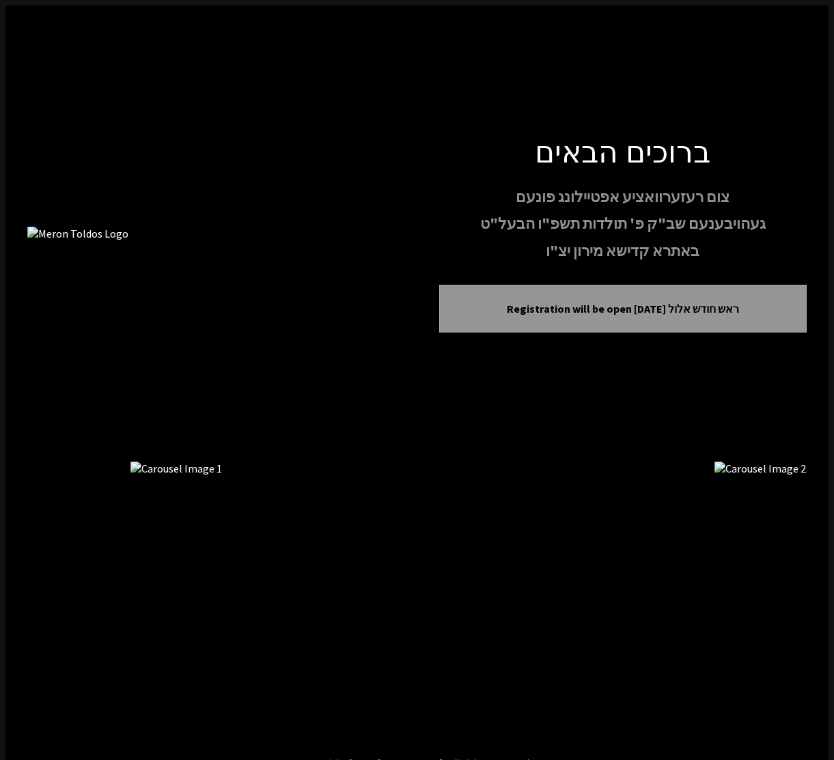
click at [38, 598] on icon "Previous image" at bounding box center [38, 598] width 0 height 0
click at [796, 598] on icon "Next image" at bounding box center [796, 598] width 0 height 0
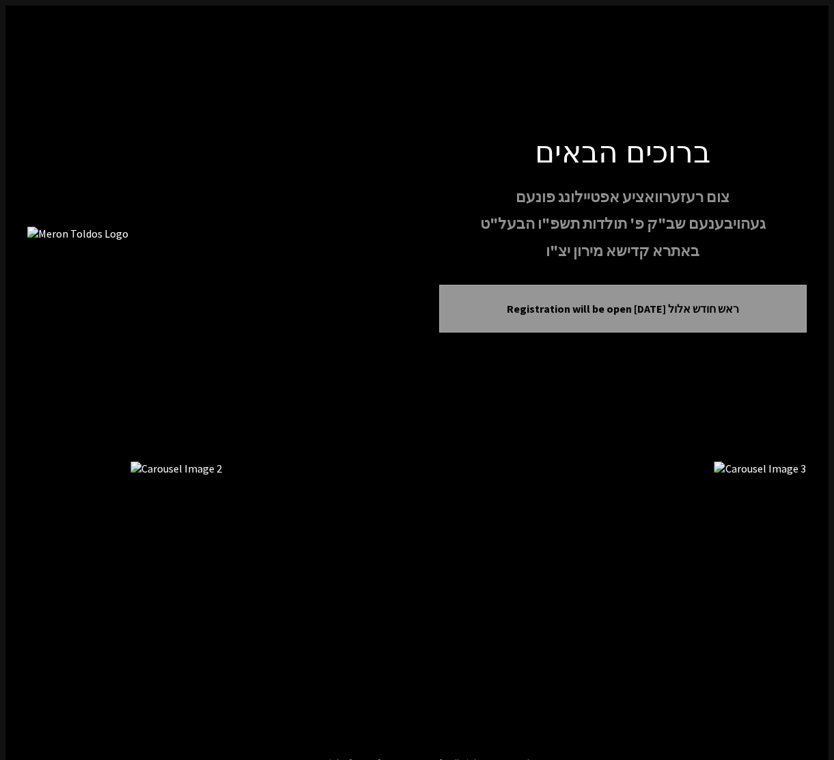
click at [796, 598] on icon "Next image" at bounding box center [796, 598] width 0 height 0
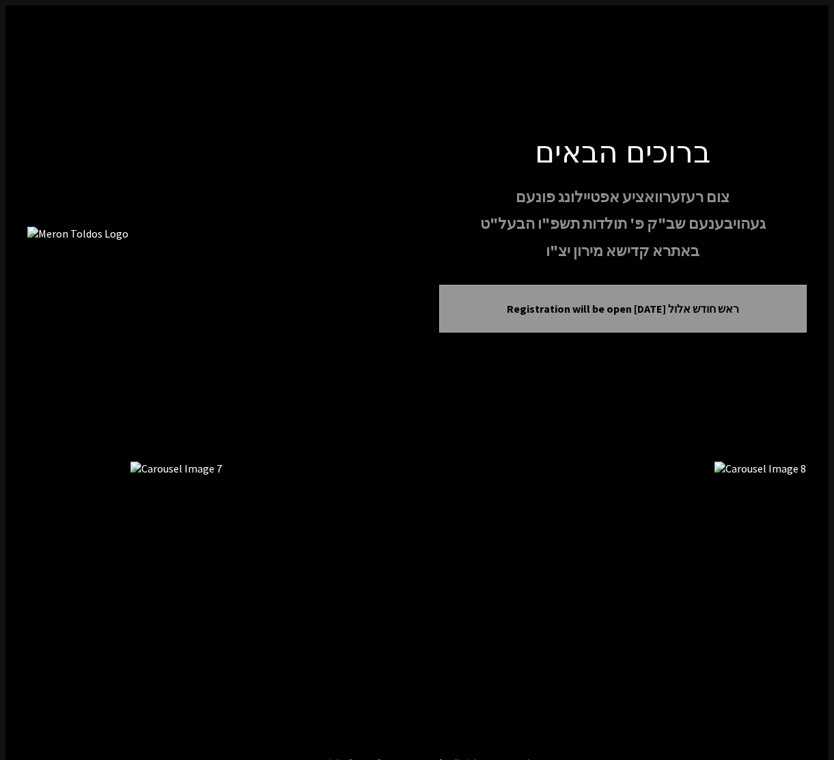
click at [796, 598] on icon "Next image" at bounding box center [796, 598] width 0 height 0
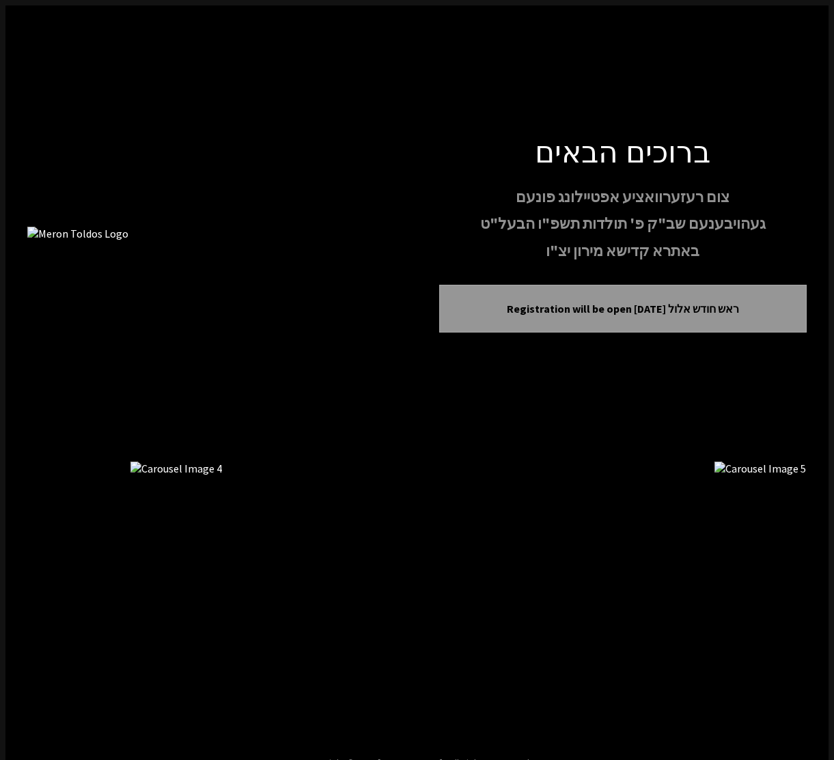
click at [796, 598] on icon "Next image" at bounding box center [796, 598] width 0 height 0
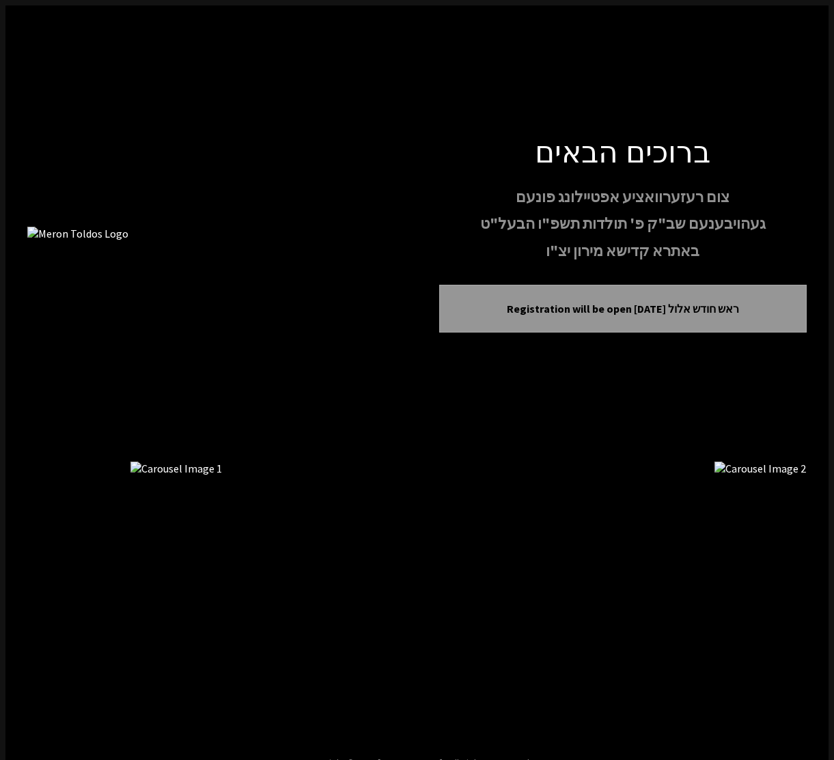
click at [796, 598] on icon "Next image" at bounding box center [796, 598] width 0 height 0
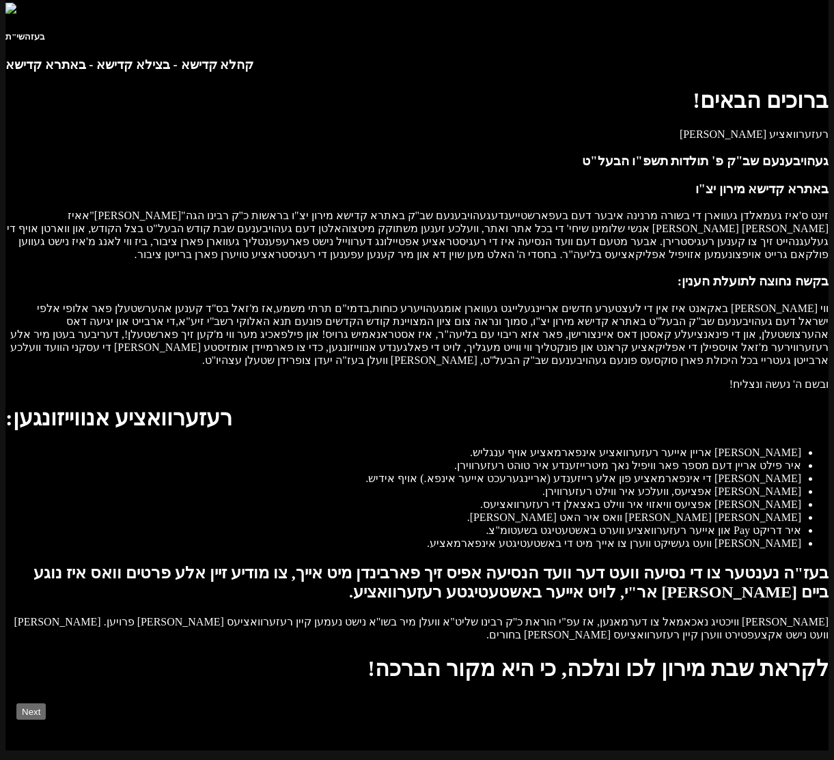
scroll to position [544, 0]
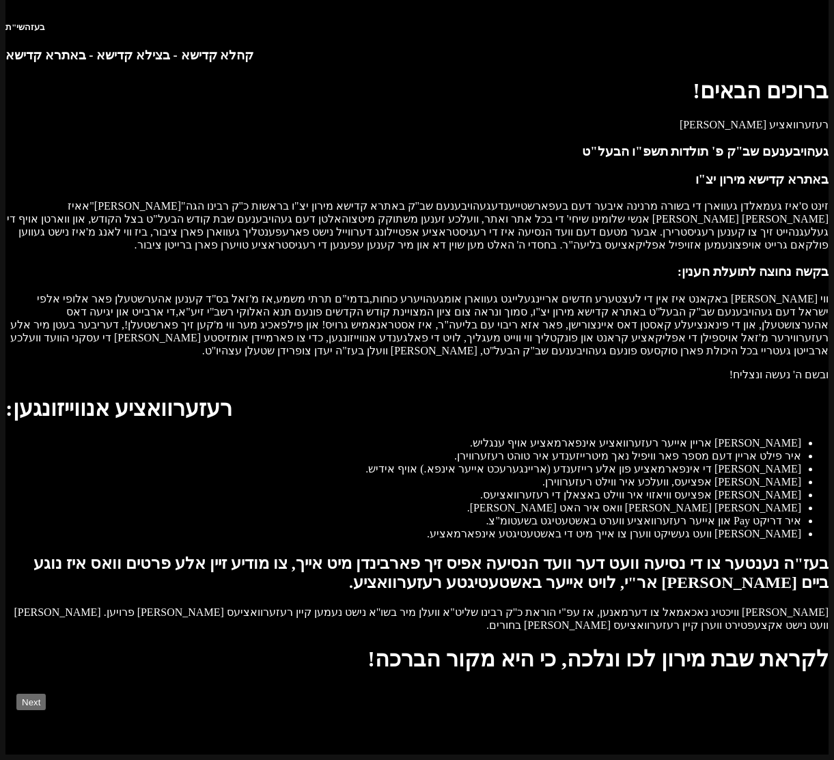
scroll to position [441, 0]
click at [47, 693] on button "Next" at bounding box center [31, 701] width 31 height 17
click at [47, 695] on button "Next" at bounding box center [31, 701] width 31 height 17
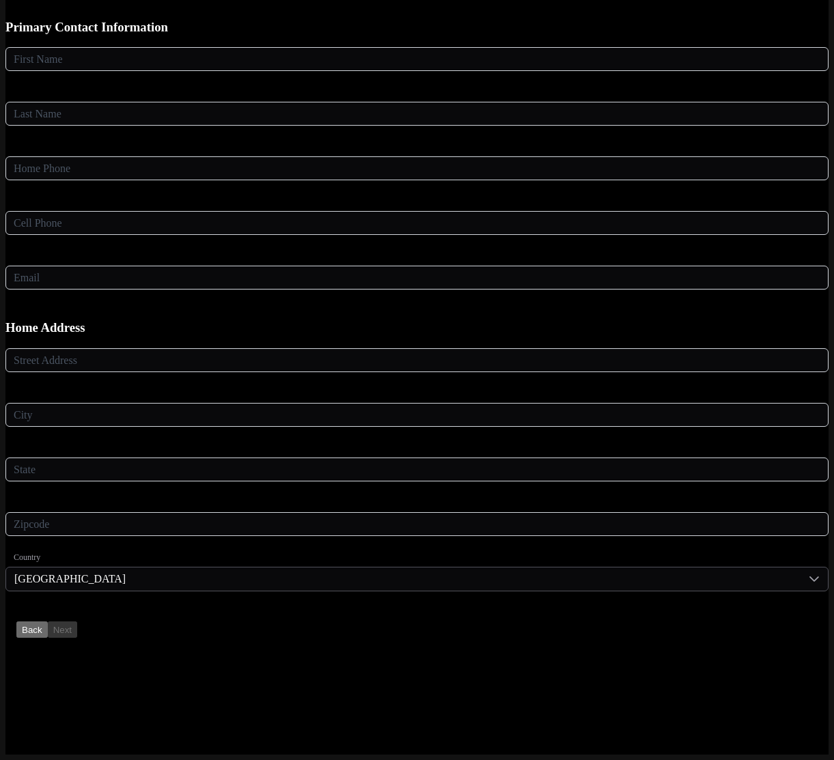
scroll to position [0, 0]
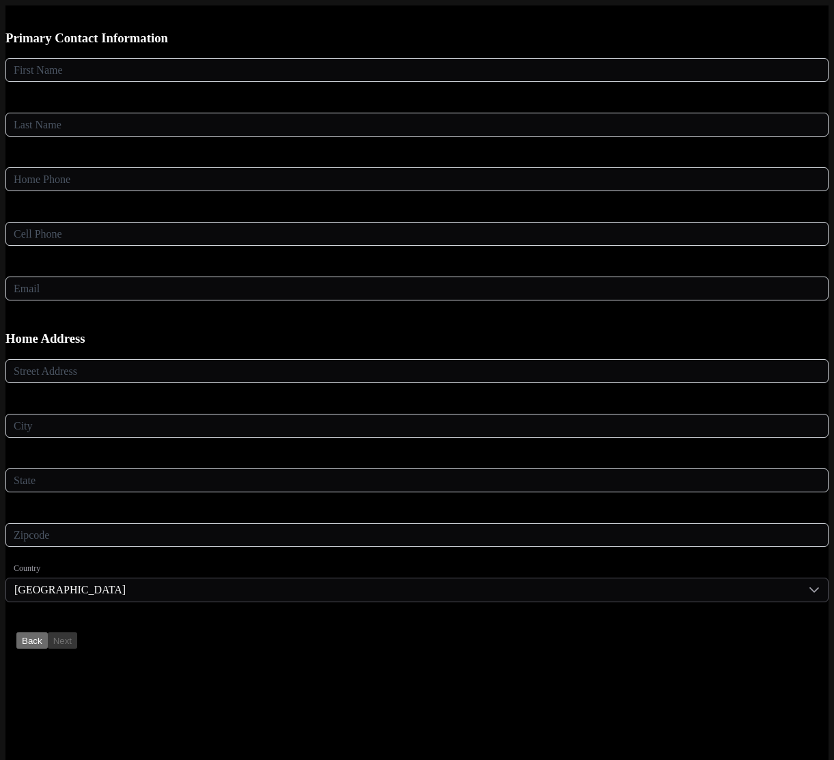
click at [48, 633] on button "Back" at bounding box center [31, 641] width 31 height 16
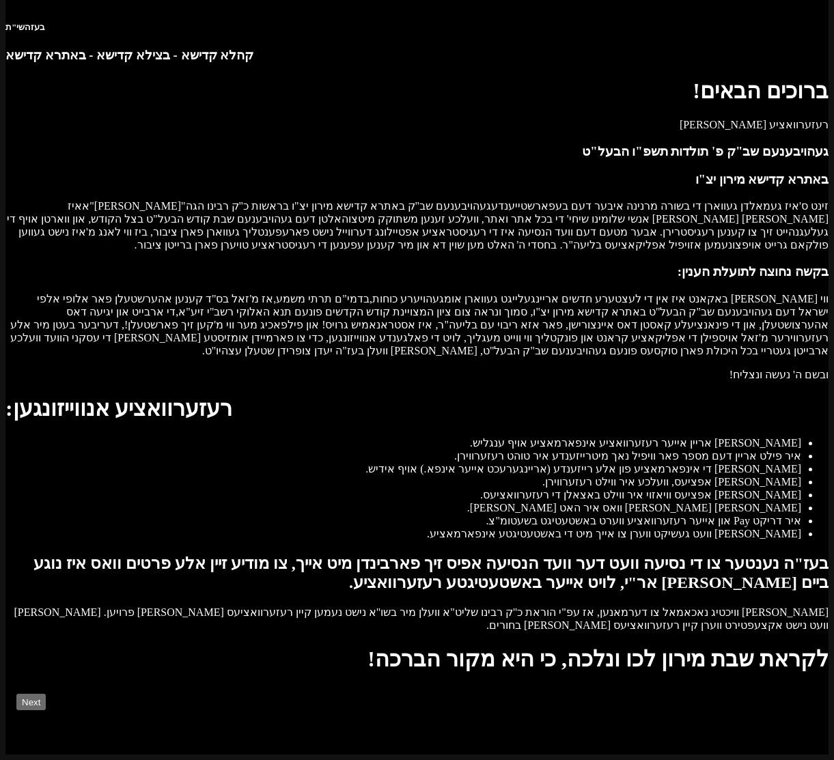
scroll to position [441, 0]
click at [47, 698] on button "Next" at bounding box center [31, 701] width 31 height 17
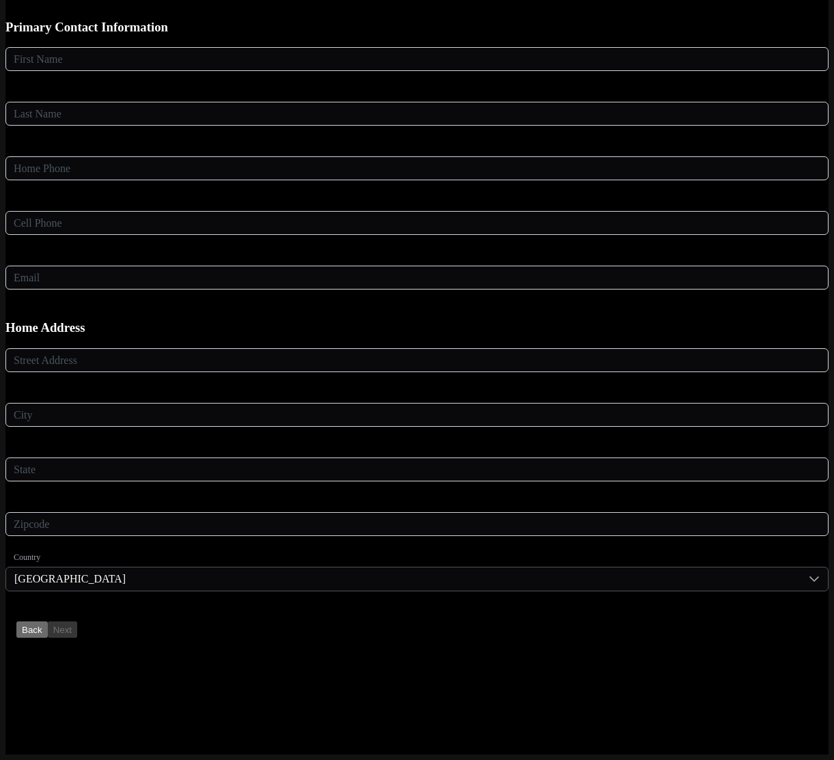
scroll to position [0, 0]
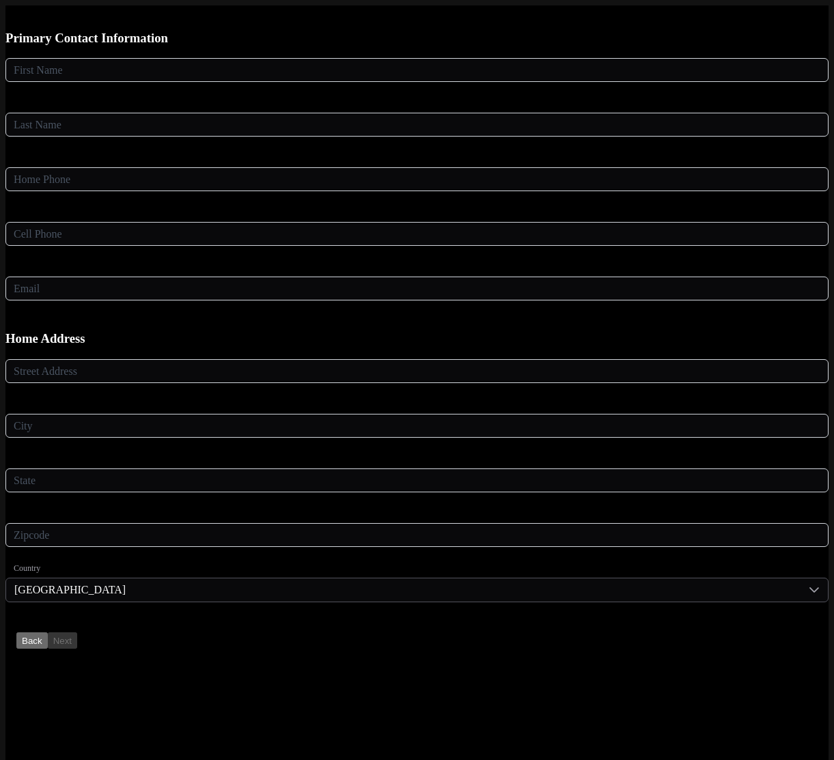
click at [22, 635] on icon "button" at bounding box center [22, 641] width 0 height 12
